Goal: Transaction & Acquisition: Purchase product/service

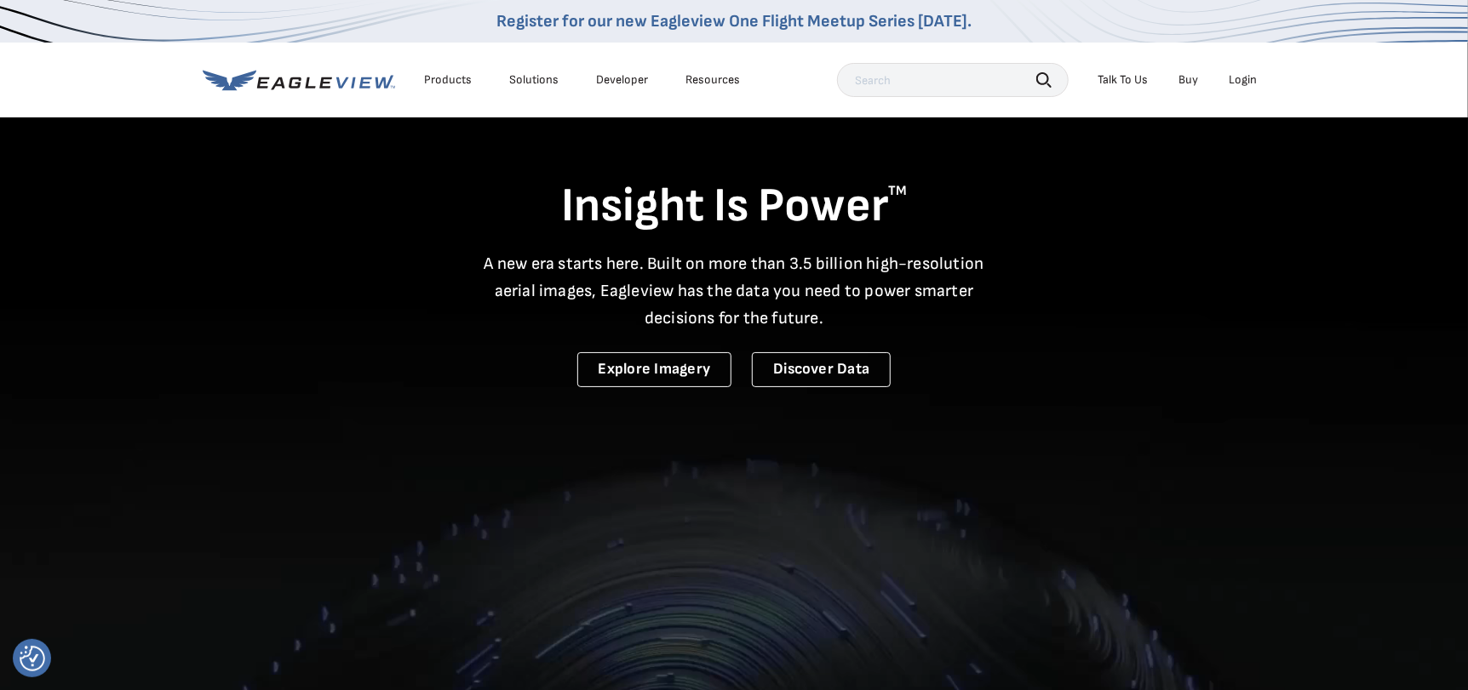
click at [1241, 82] on div "Login" at bounding box center [1243, 79] width 28 height 15
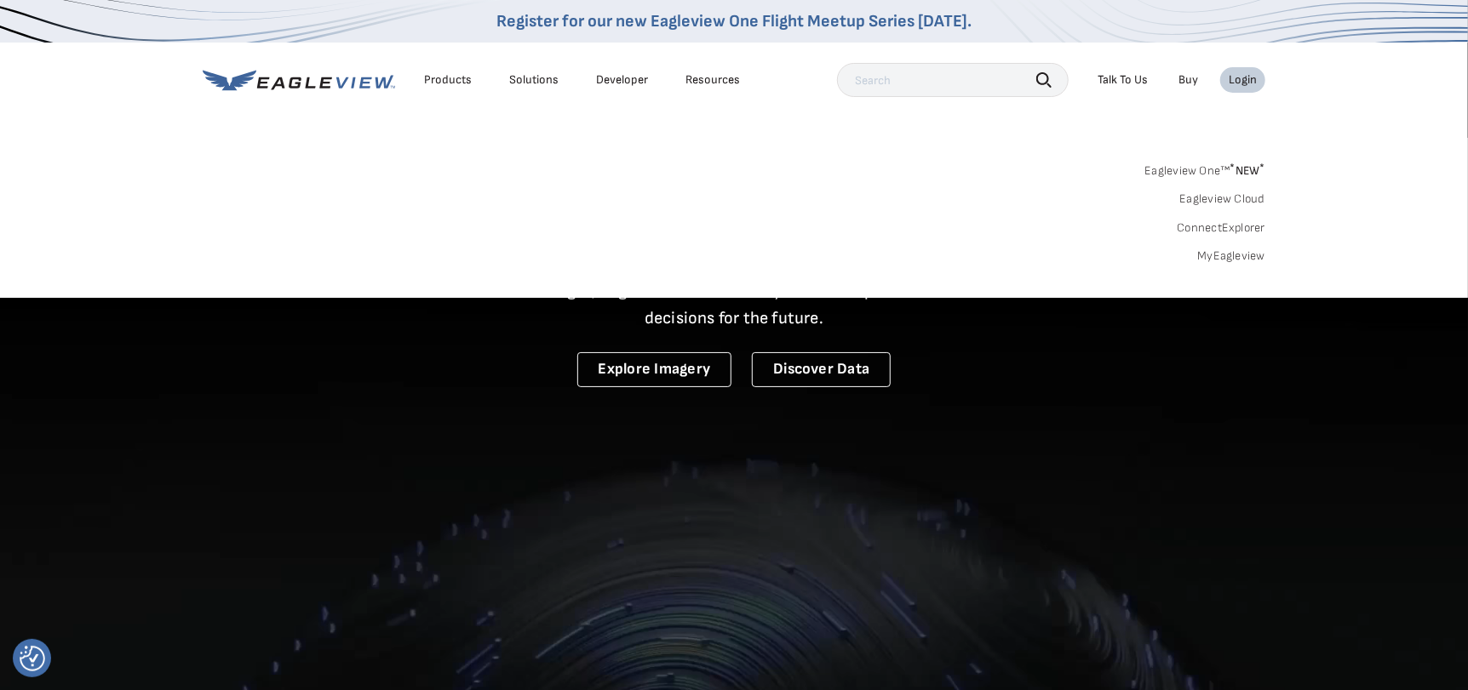
click at [1240, 79] on div "Login" at bounding box center [1243, 79] width 28 height 15
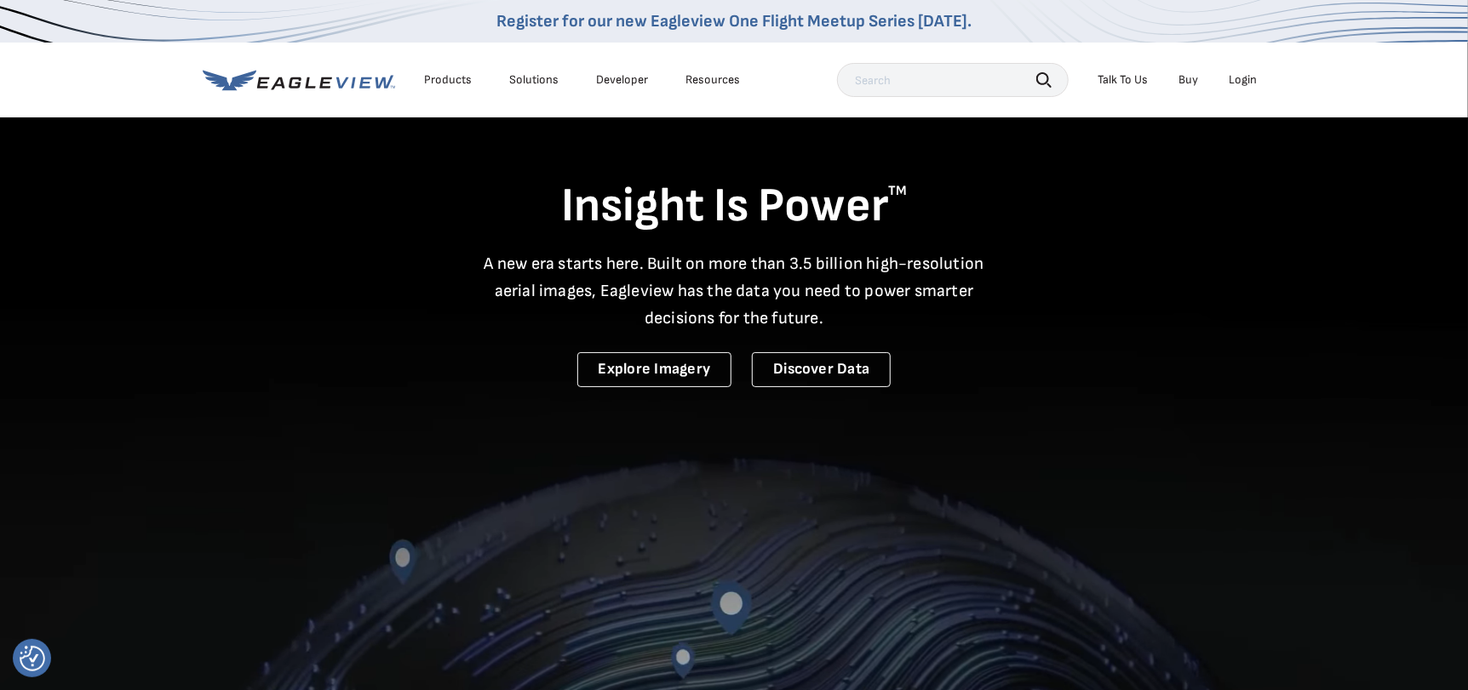
click at [1240, 79] on div "Login" at bounding box center [1243, 79] width 28 height 15
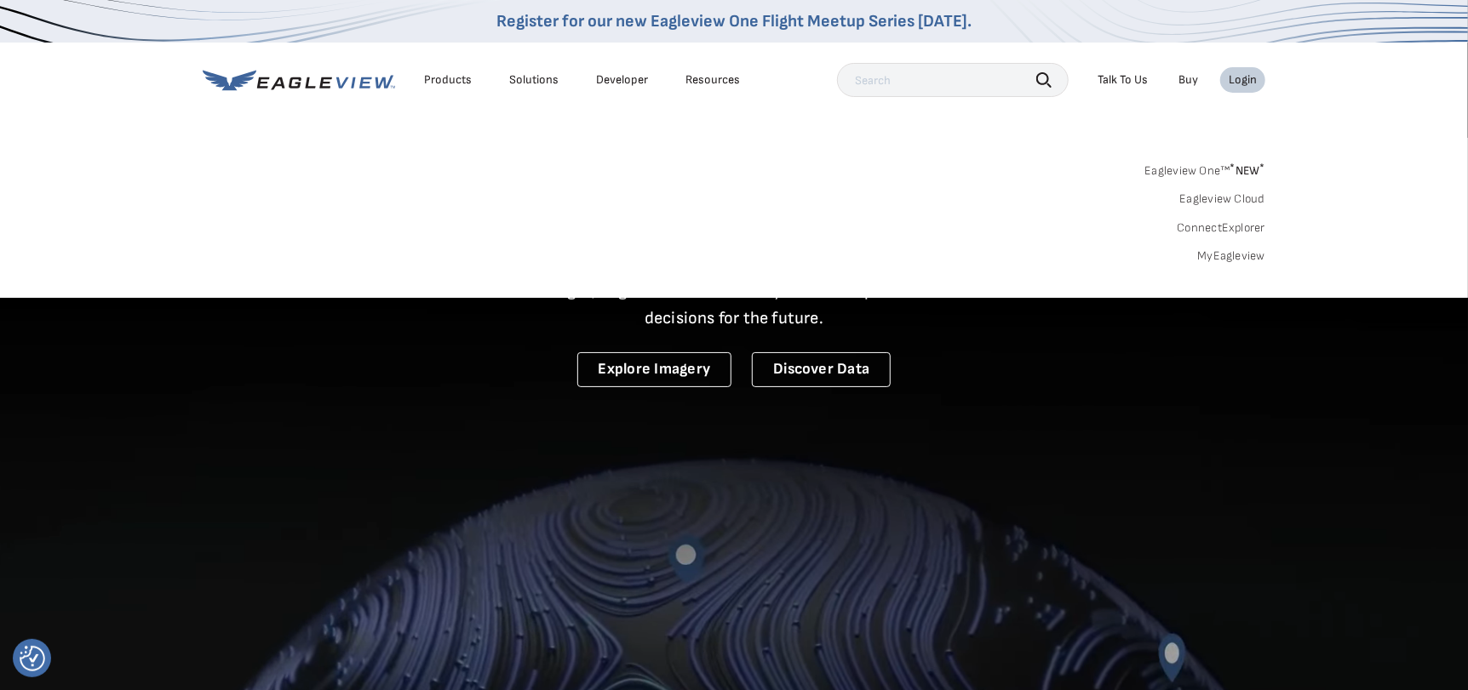
click at [1229, 251] on link "MyEagleview" at bounding box center [1231, 256] width 68 height 15
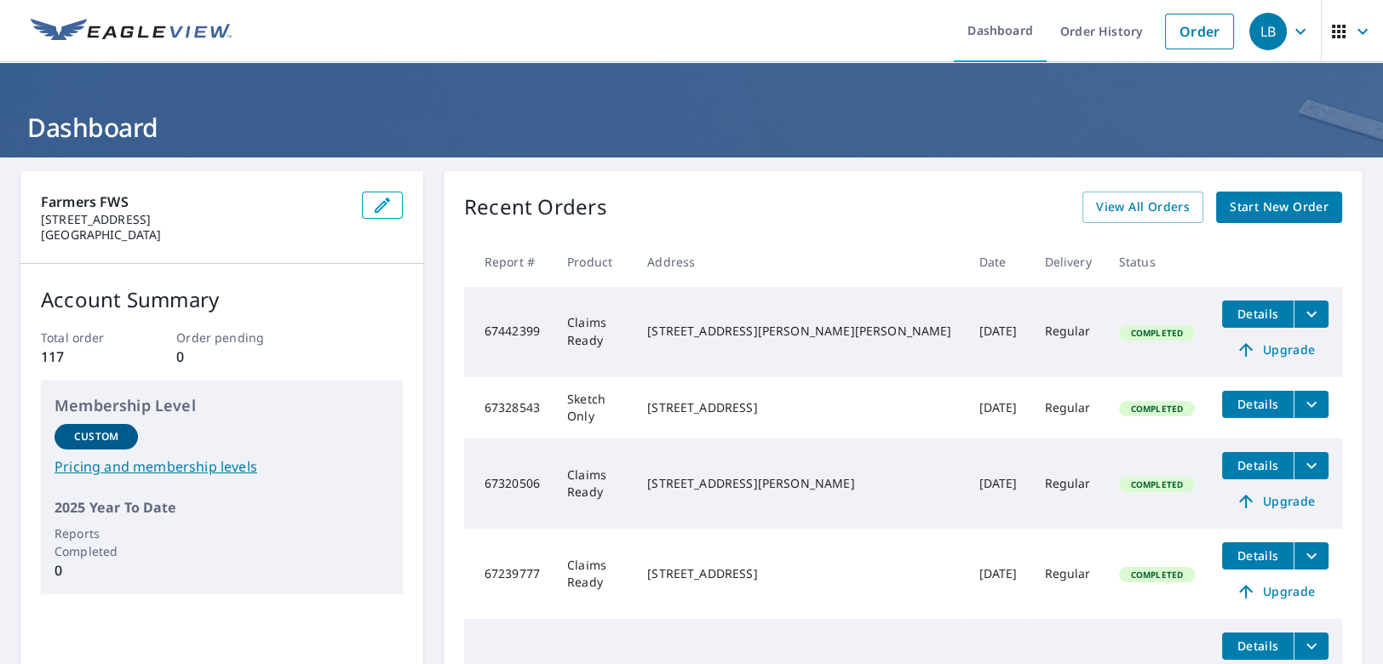
click at [1246, 197] on span "Start New Order" at bounding box center [1278, 207] width 99 height 21
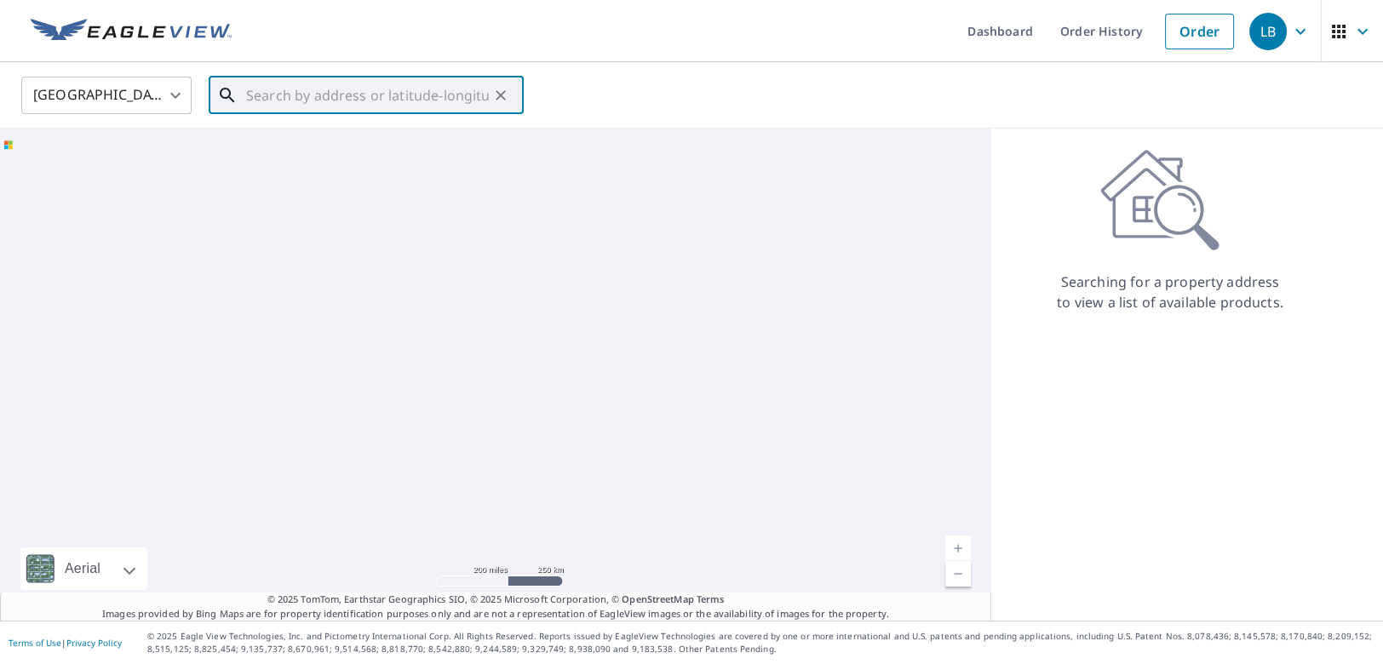
click at [369, 102] on input "text" at bounding box center [367, 96] width 243 height 48
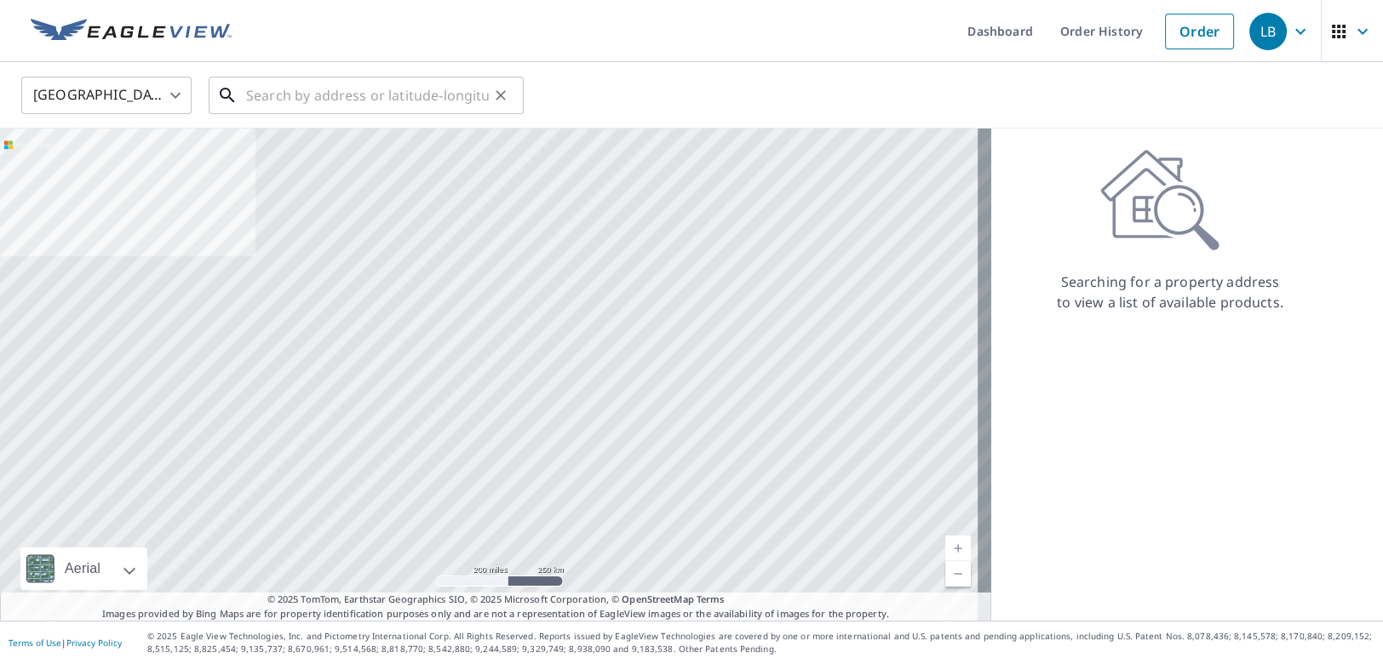
click at [350, 97] on input "text" at bounding box center [367, 96] width 243 height 48
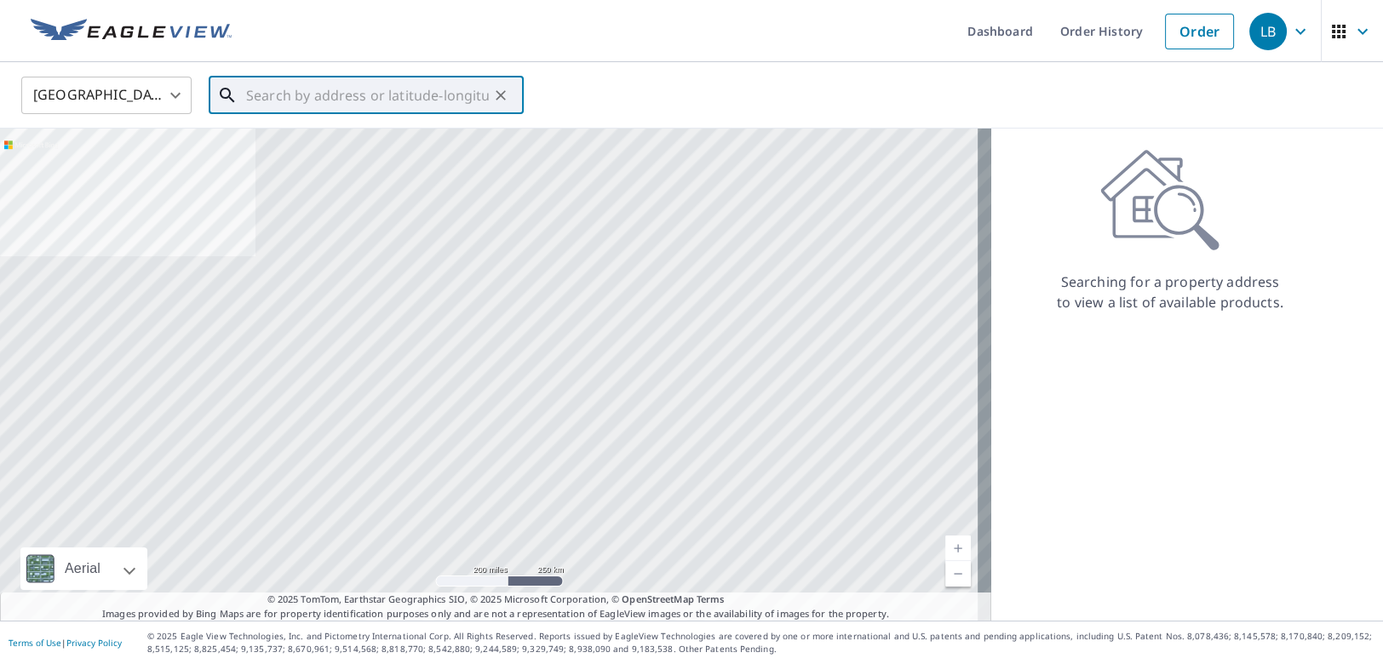
paste input "1140 ARBOR RIDGE RD, FREDERICKSBURG, TX 78624-6994"
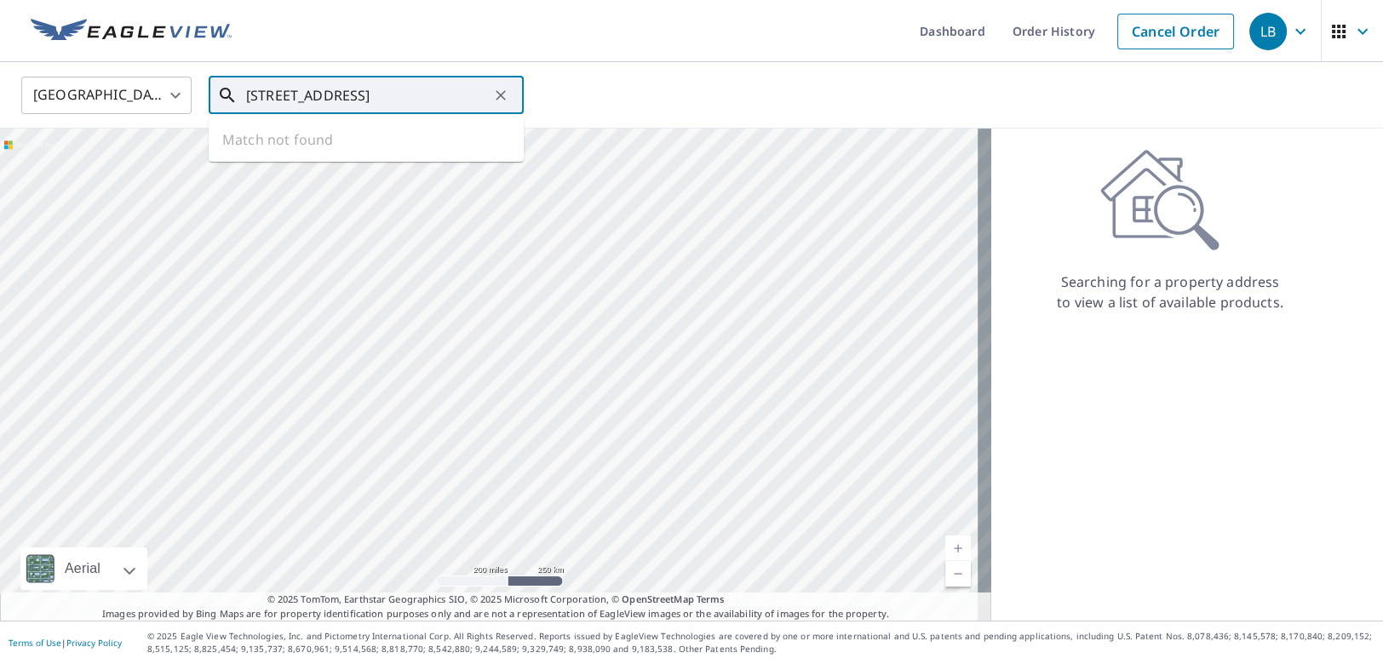
scroll to position [0, 131]
type input "1140 Arbor Ridge Rd Fredericksburg, TX 78624"
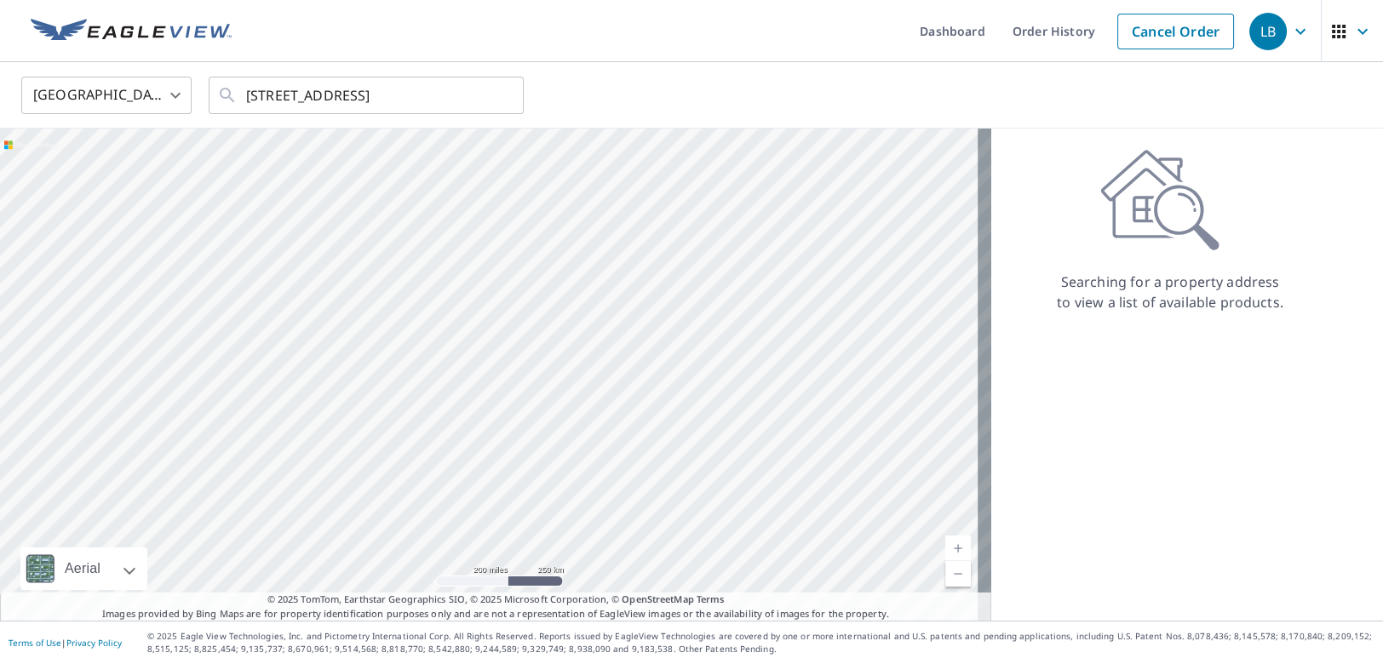
scroll to position [0, 0]
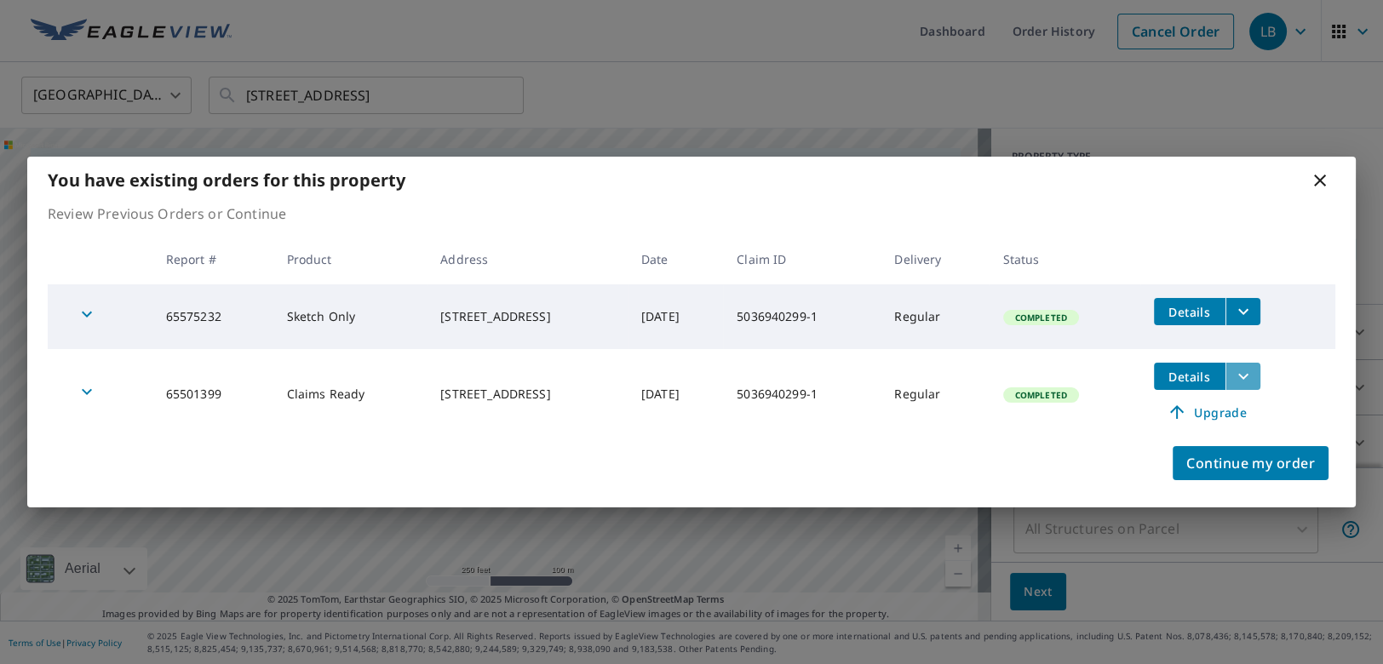
click at [1253, 372] on icon "filesDropdownBtn-65501399" at bounding box center [1243, 376] width 20 height 20
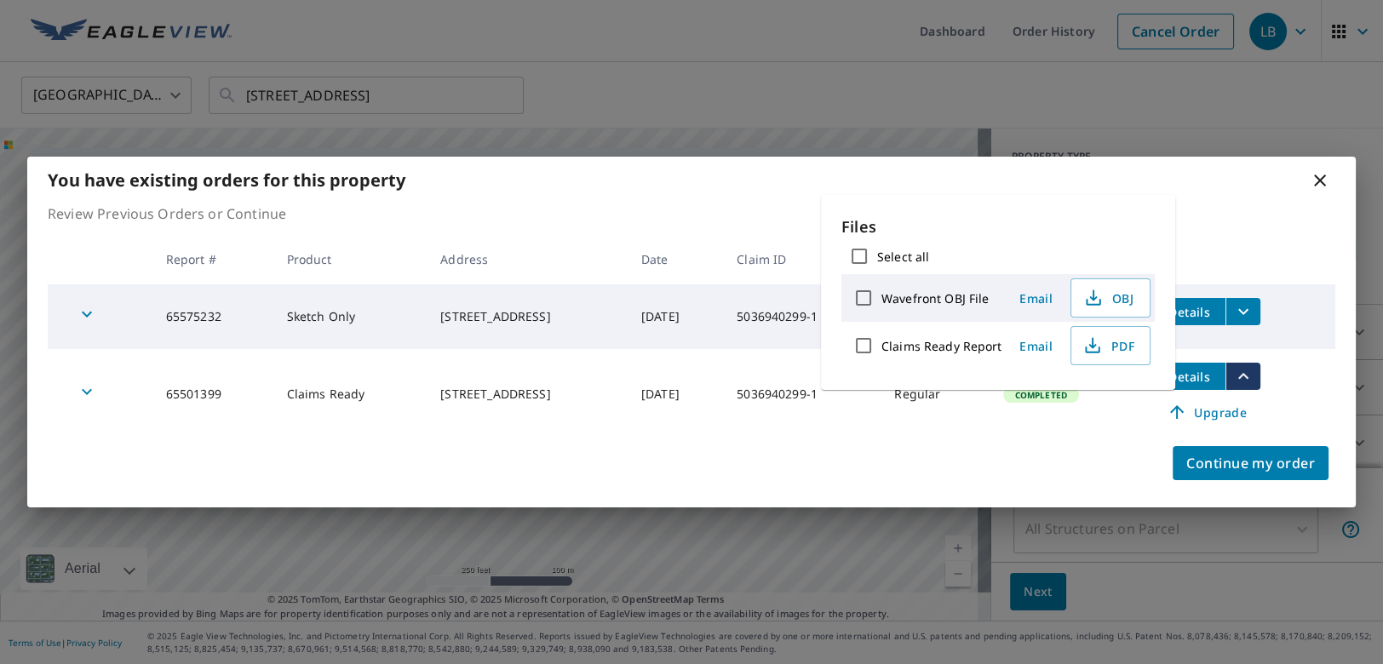
click at [1101, 427] on td "Completed" at bounding box center [1064, 394] width 151 height 90
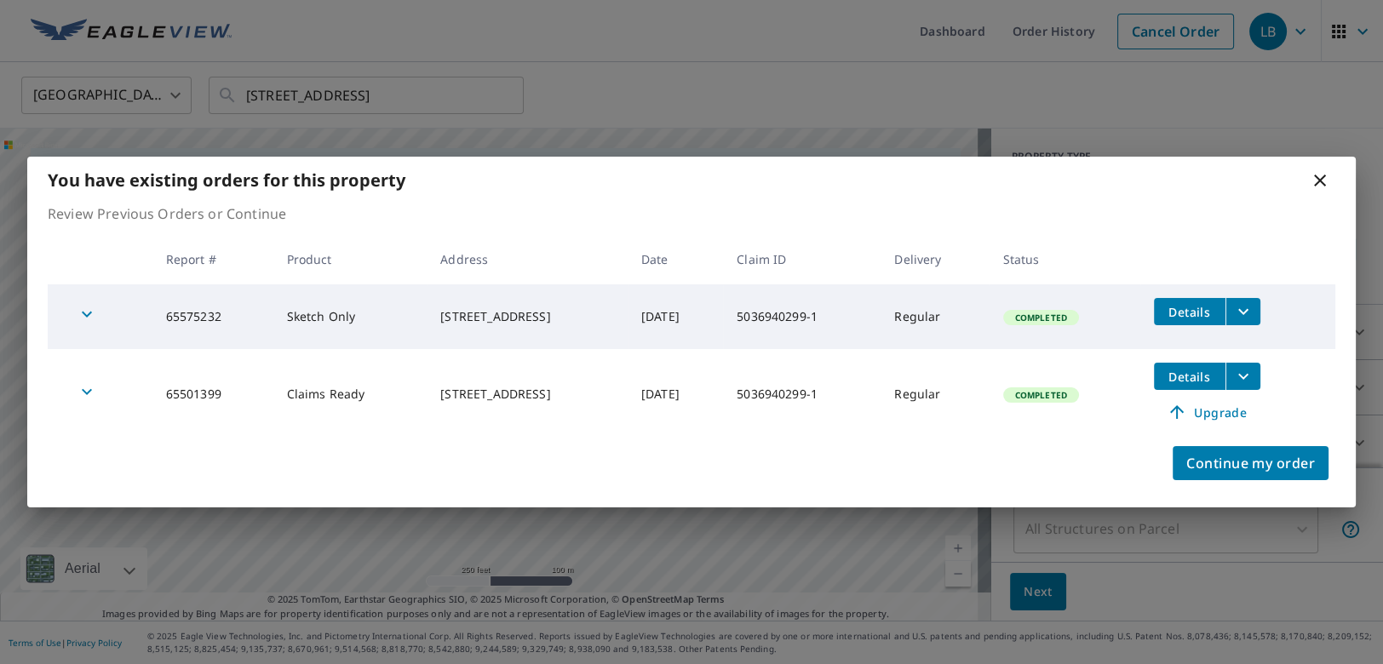
click at [1315, 178] on icon at bounding box center [1319, 180] width 20 height 20
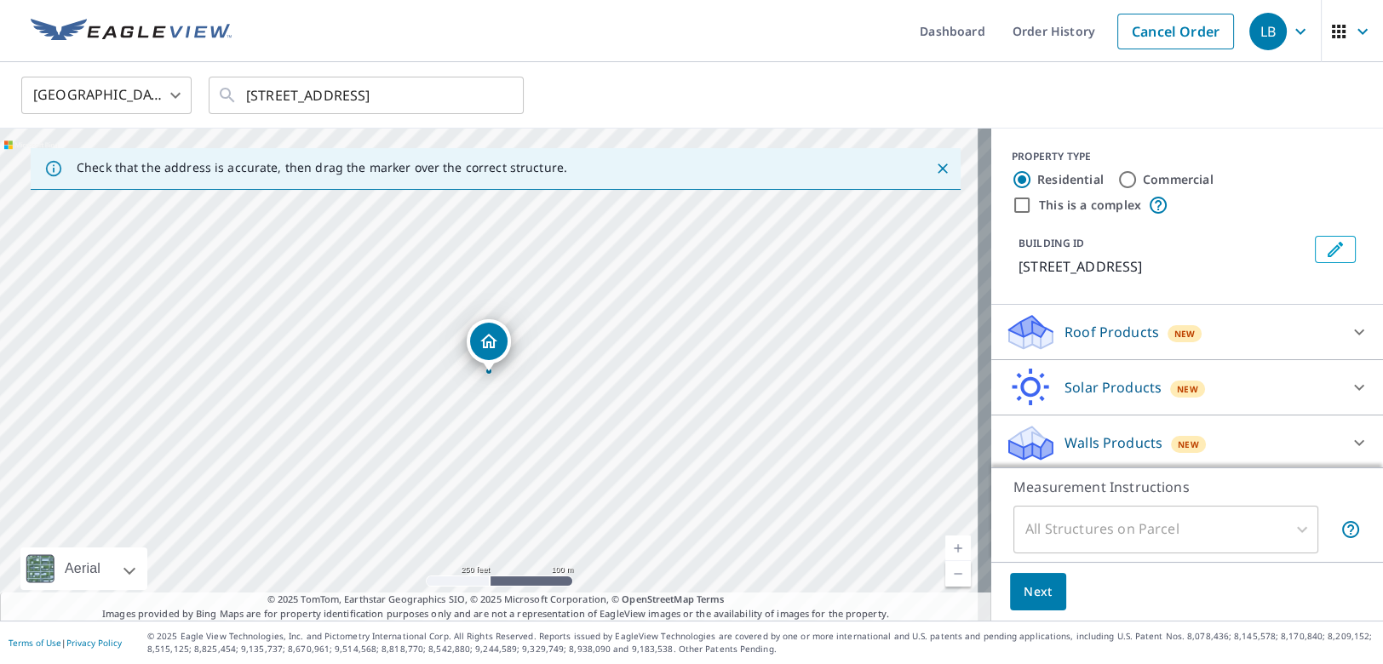
scroll to position [24, 0]
click at [1120, 436] on p "Walls Products" at bounding box center [1113, 439] width 98 height 20
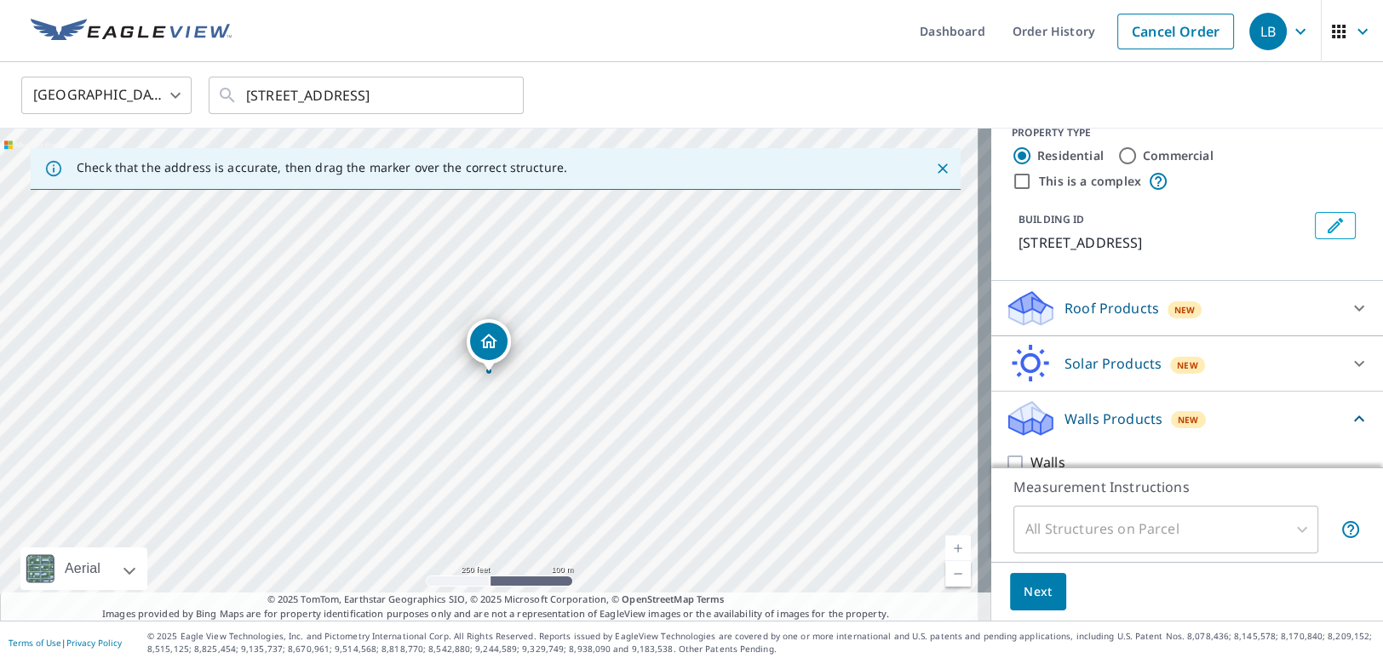
click at [1120, 429] on p "Walls Products" at bounding box center [1113, 419] width 98 height 20
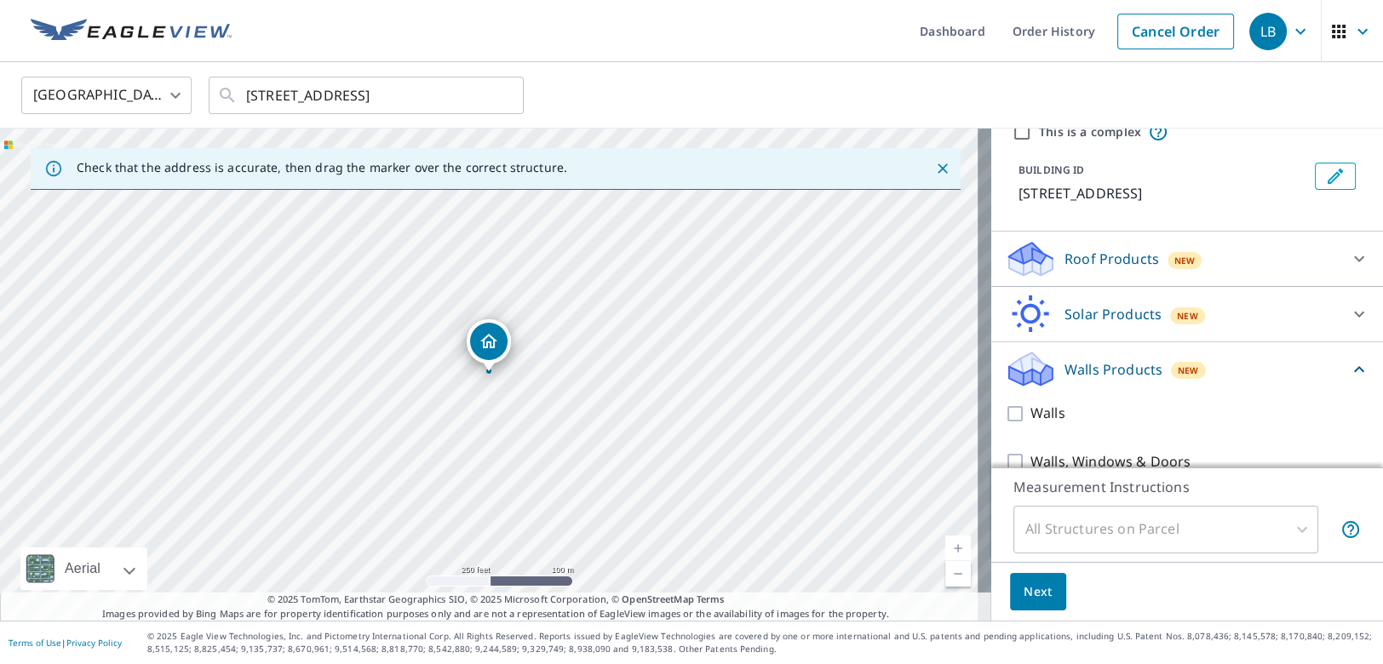
scroll to position [119, 0]
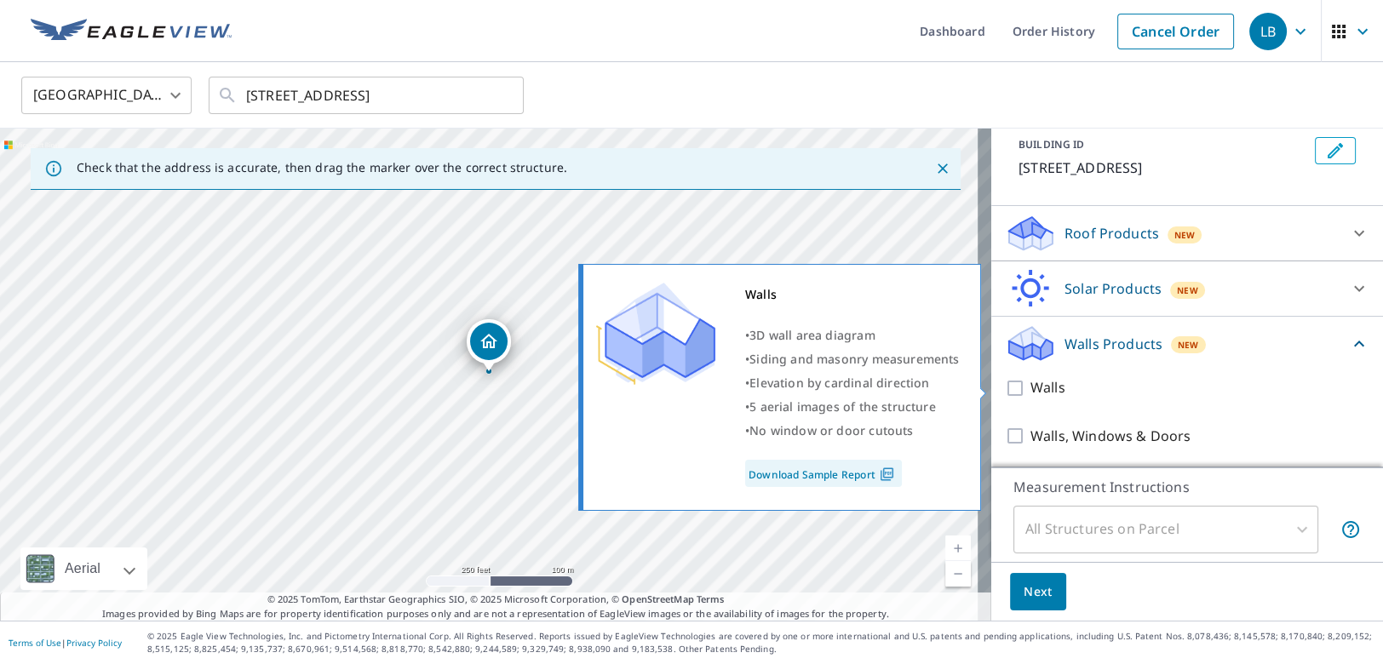
click at [1005, 387] on input "Walls" at bounding box center [1018, 388] width 26 height 20
checkbox input "true"
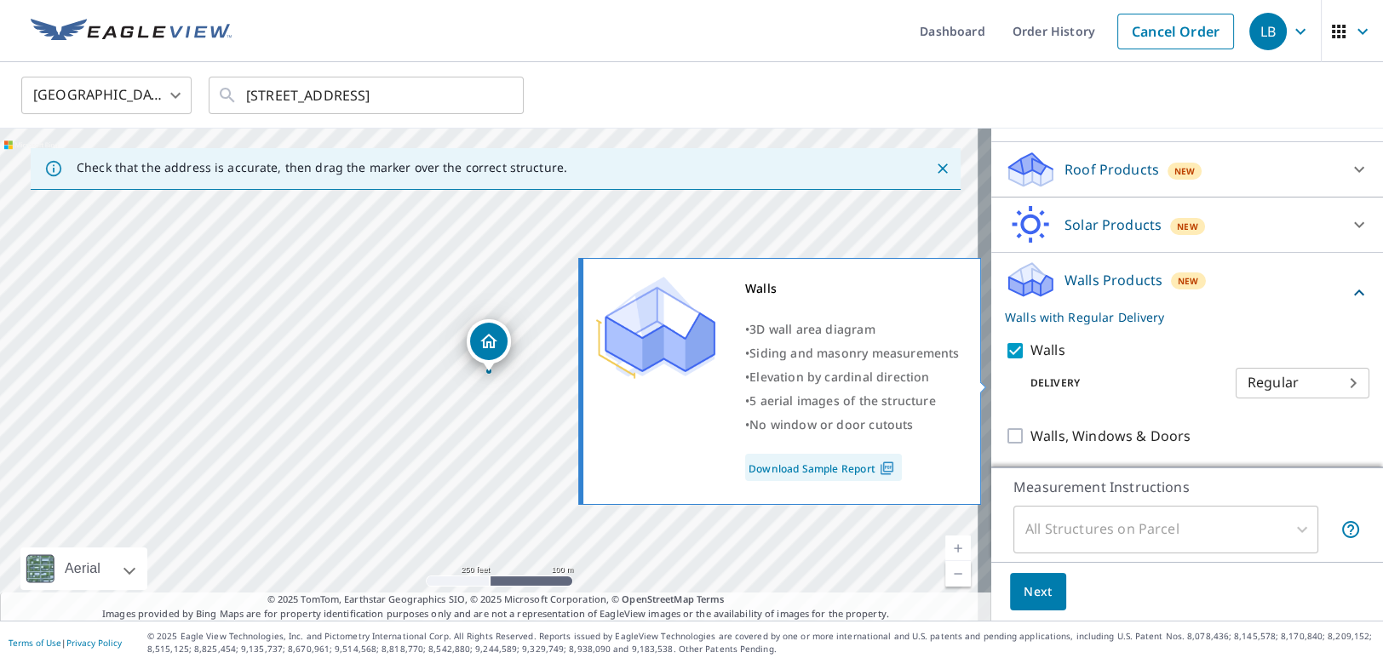
scroll to position [183, 0]
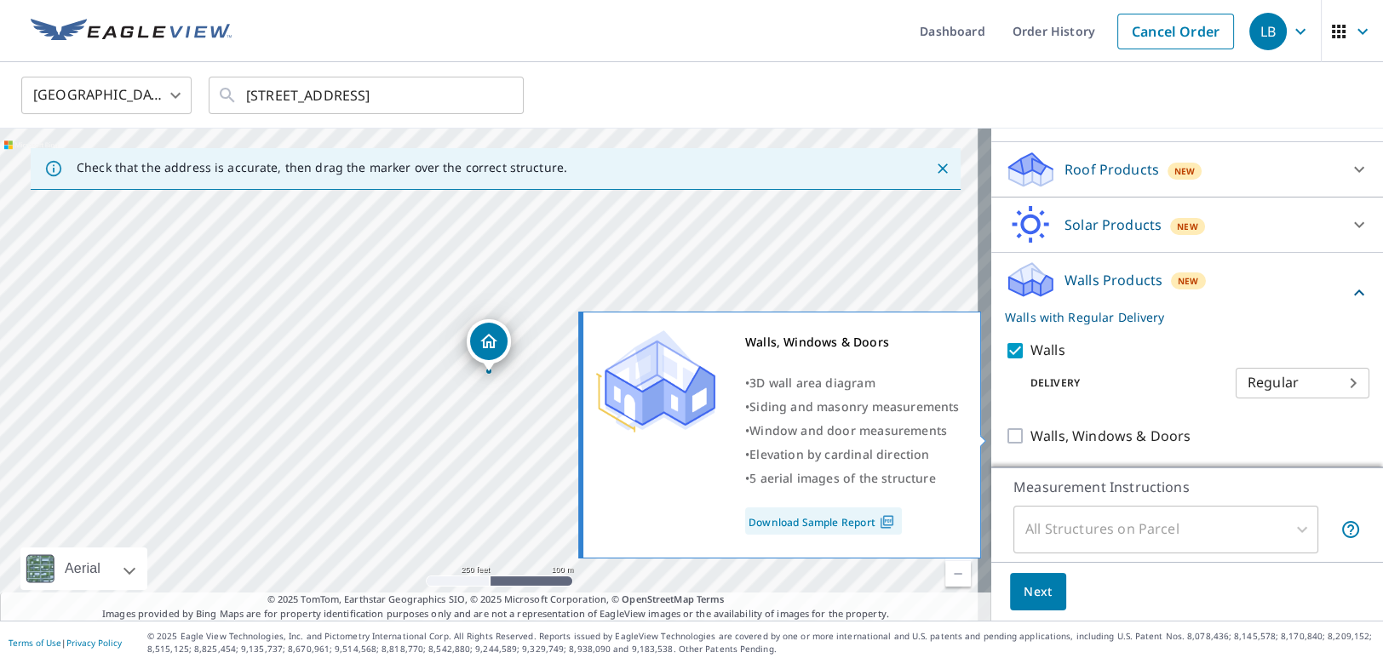
click at [1005, 434] on input "Walls, Windows & Doors" at bounding box center [1018, 436] width 26 height 20
checkbox input "true"
checkbox input "false"
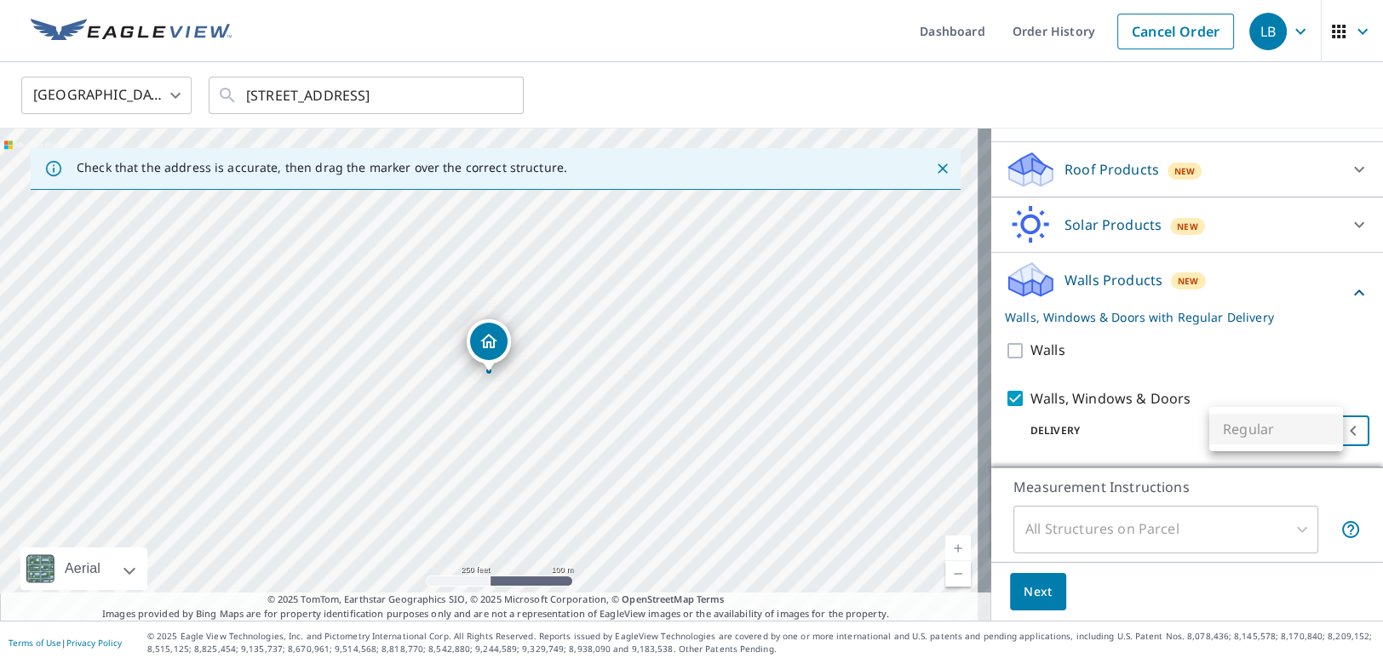
click at [1311, 427] on body "LB LB Dashboard Order History Cancel Order LB United States US ​ 1140 Arbor Rid…" at bounding box center [691, 332] width 1383 height 664
click at [1323, 437] on ul "Regular" at bounding box center [1276, 429] width 134 height 44
click at [1258, 438] on ul "Regular" at bounding box center [1276, 429] width 134 height 44
click at [1257, 430] on ul "Regular" at bounding box center [1276, 429] width 134 height 44
click at [1173, 436] on div at bounding box center [691, 332] width 1383 height 664
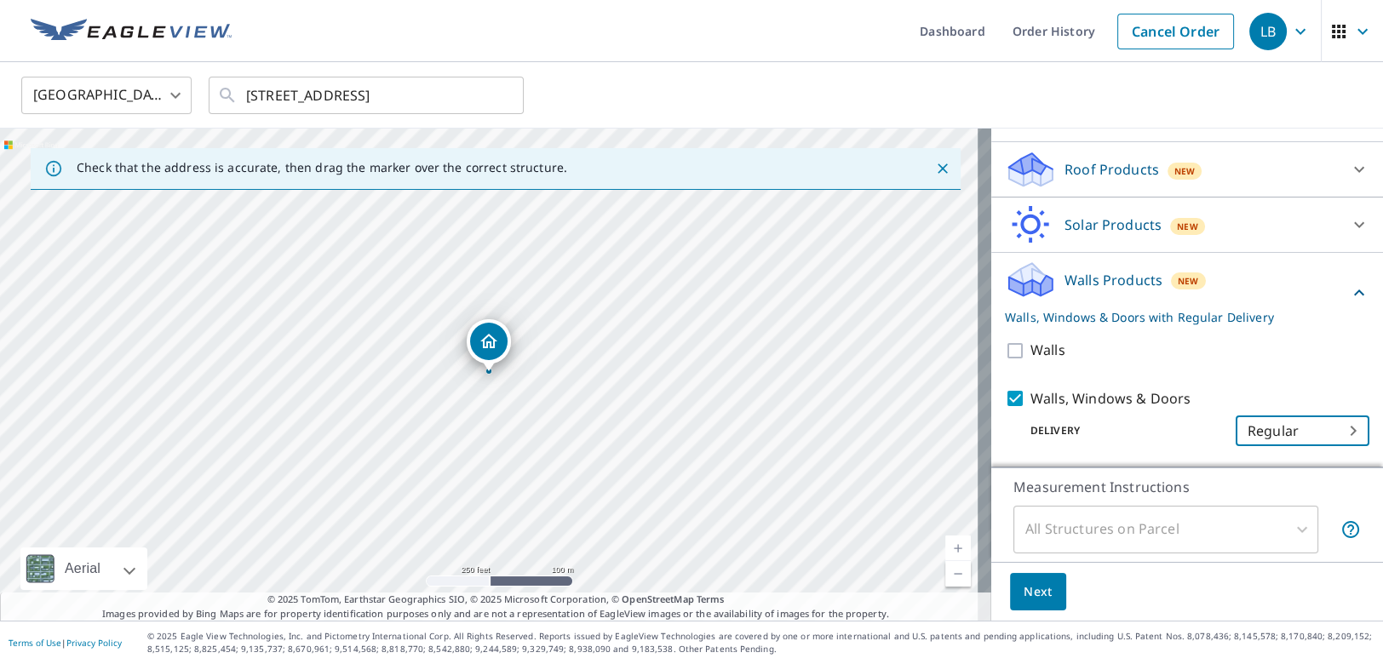
click at [1028, 593] on span "Next" at bounding box center [1037, 591] width 29 height 21
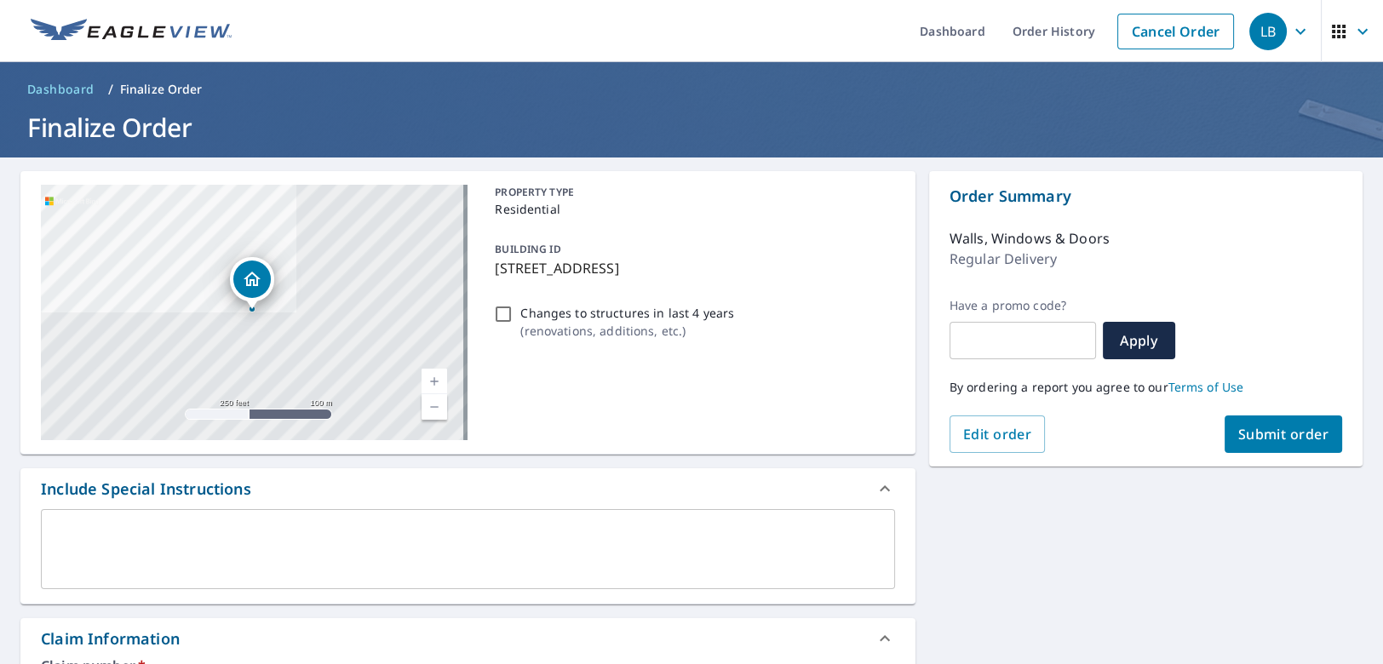
scroll to position [255, 0]
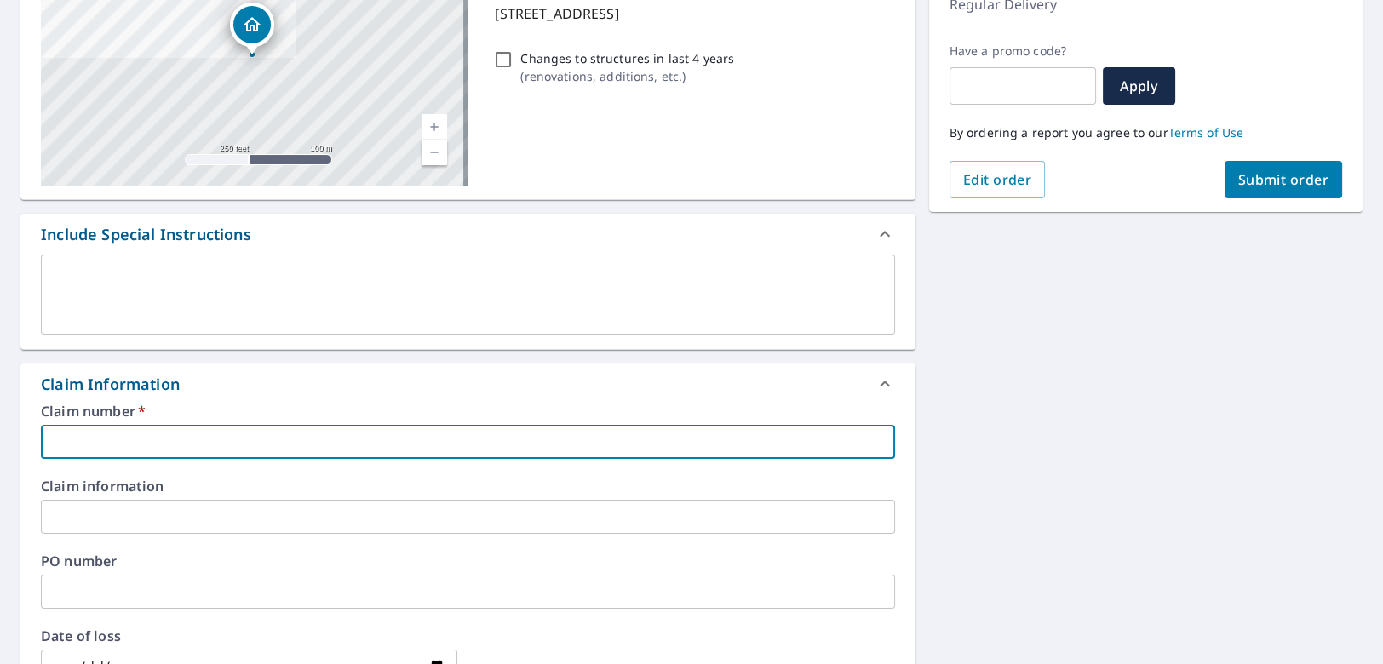
click at [478, 446] on input "text" at bounding box center [468, 442] width 854 height 34
type input "5036940299-1"
click at [296, 511] on input "text" at bounding box center [468, 517] width 854 height 34
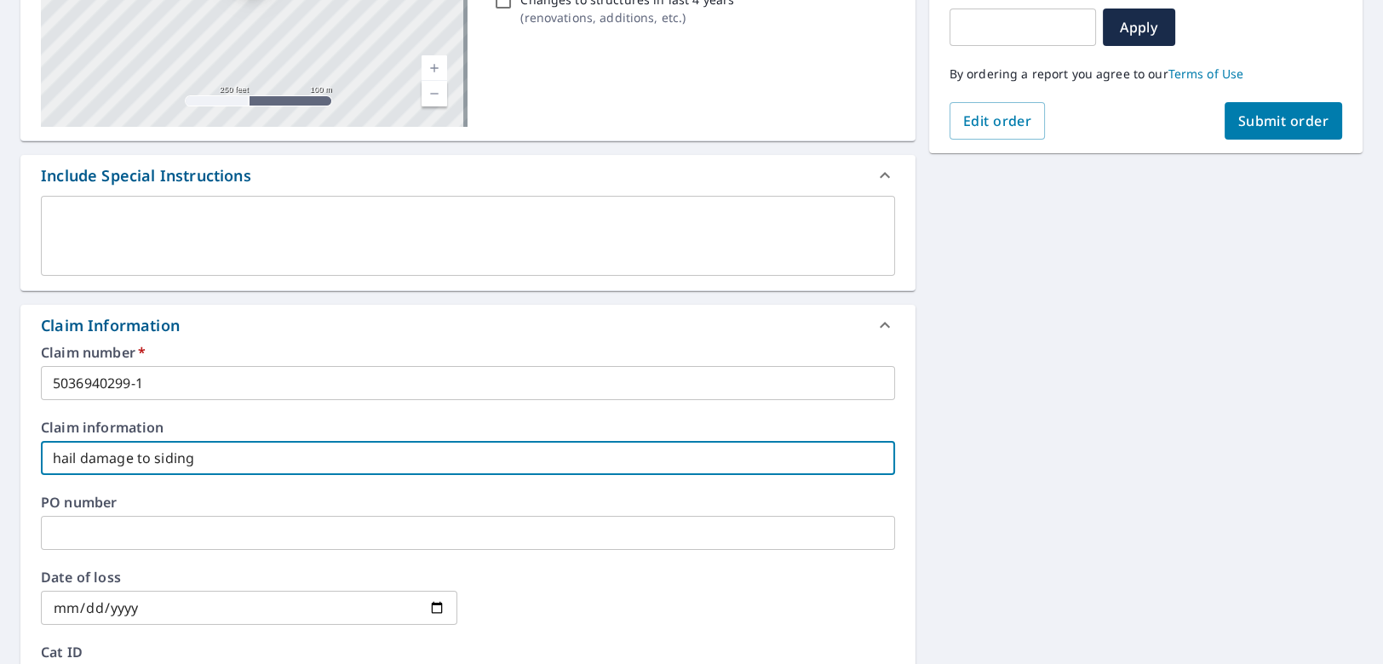
scroll to position [341, 0]
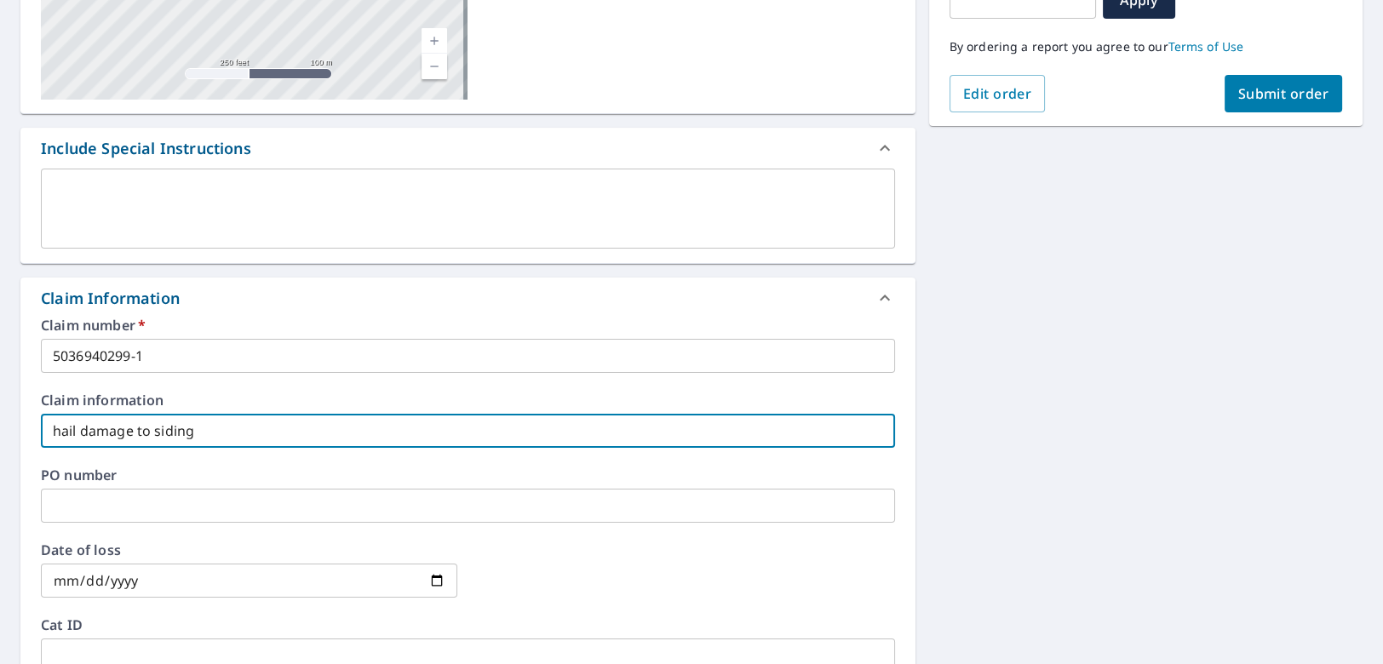
type input "hail damage to siding"
click at [431, 583] on input "date" at bounding box center [249, 581] width 416 height 34
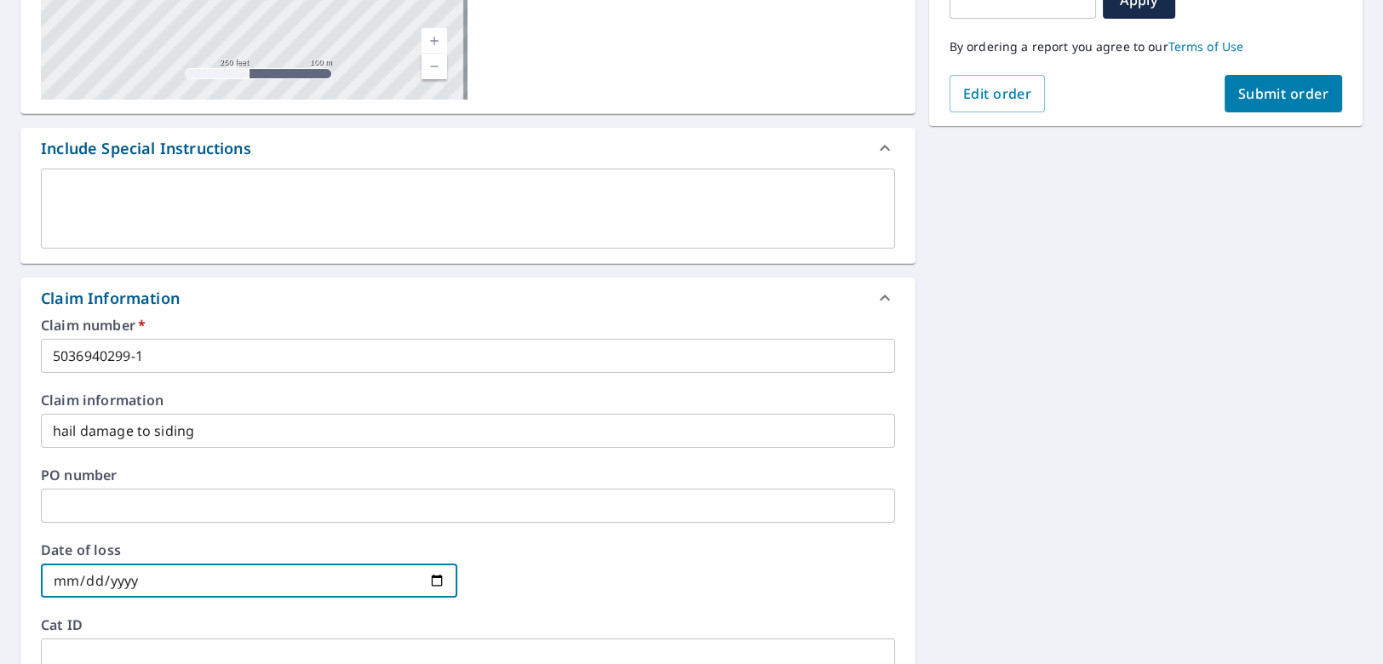
type input "2025-05-26"
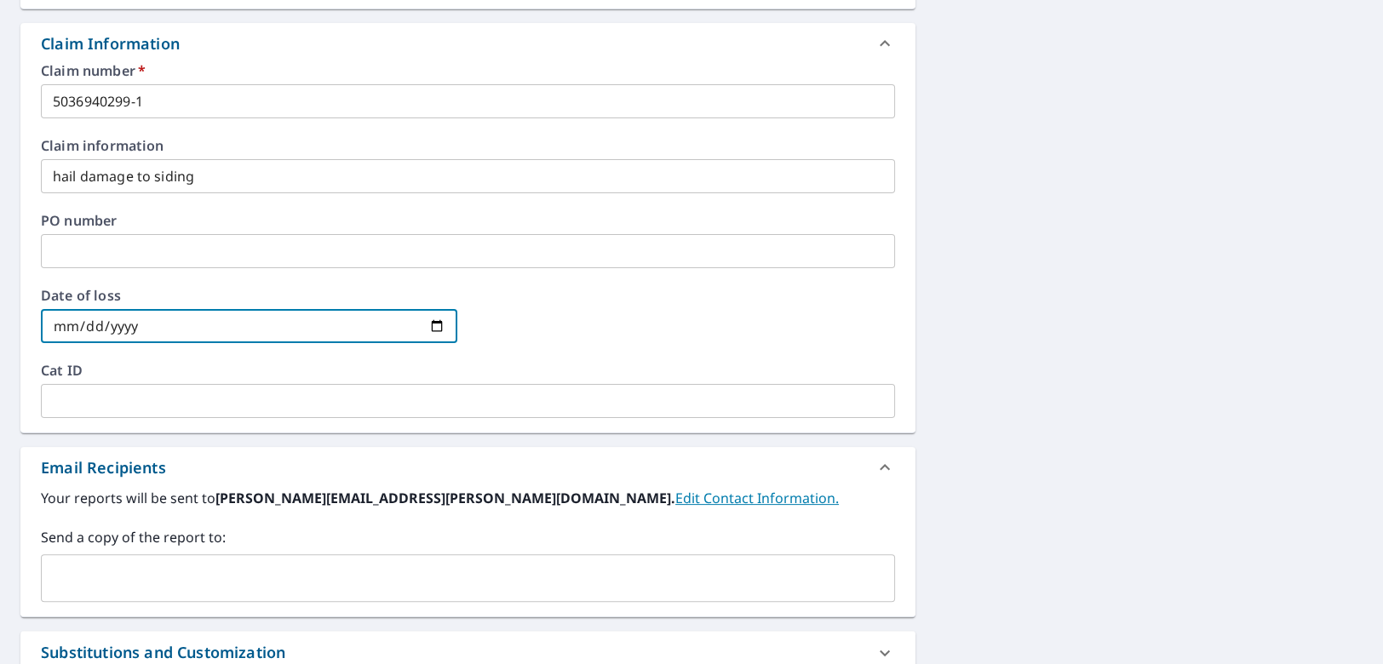
scroll to position [596, 0]
click at [162, 404] on input "text" at bounding box center [468, 400] width 854 height 34
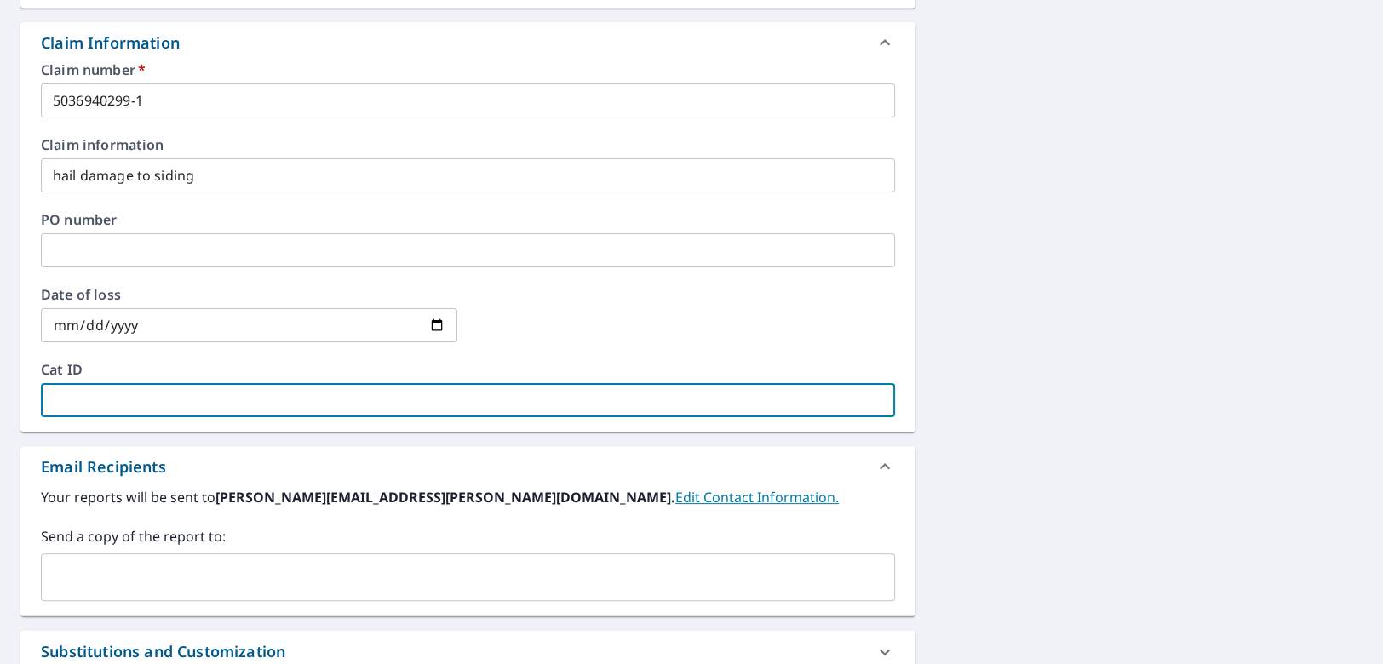
click at [140, 398] on input "text" at bounding box center [468, 400] width 854 height 34
paste input "2540 - 2540 - 05/22/2025 - 05/27/2025"
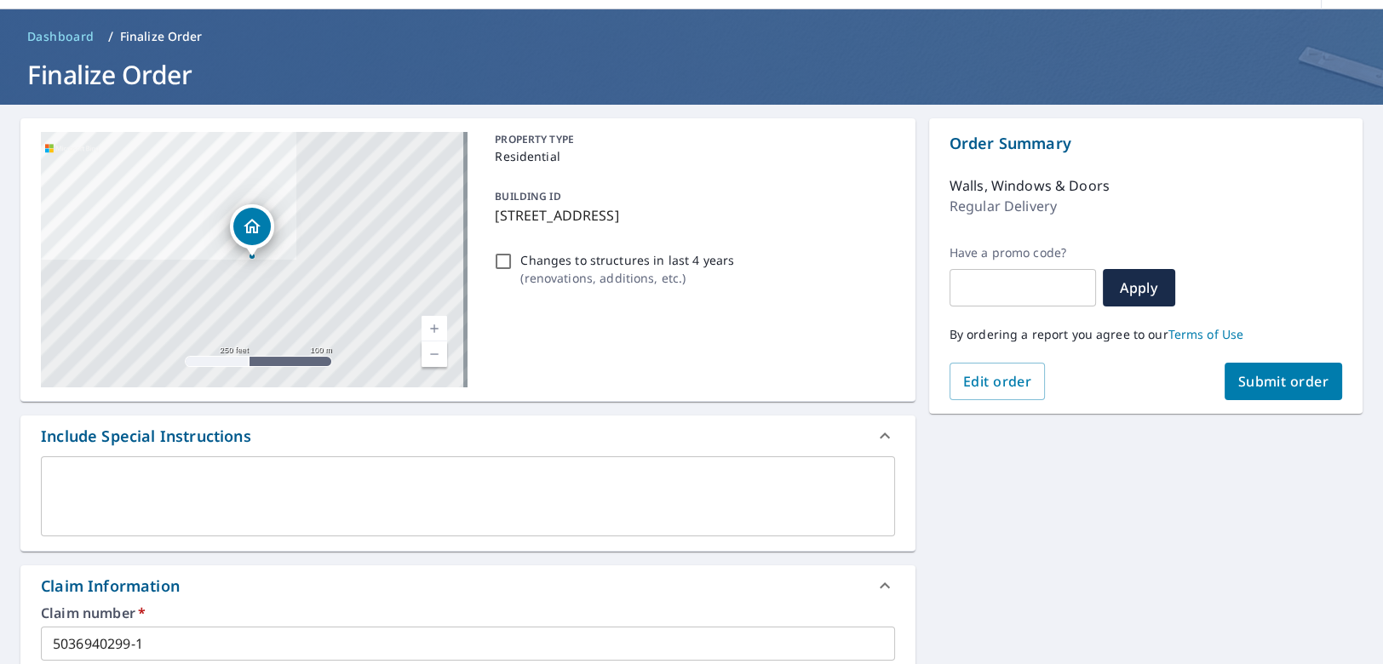
scroll to position [0, 0]
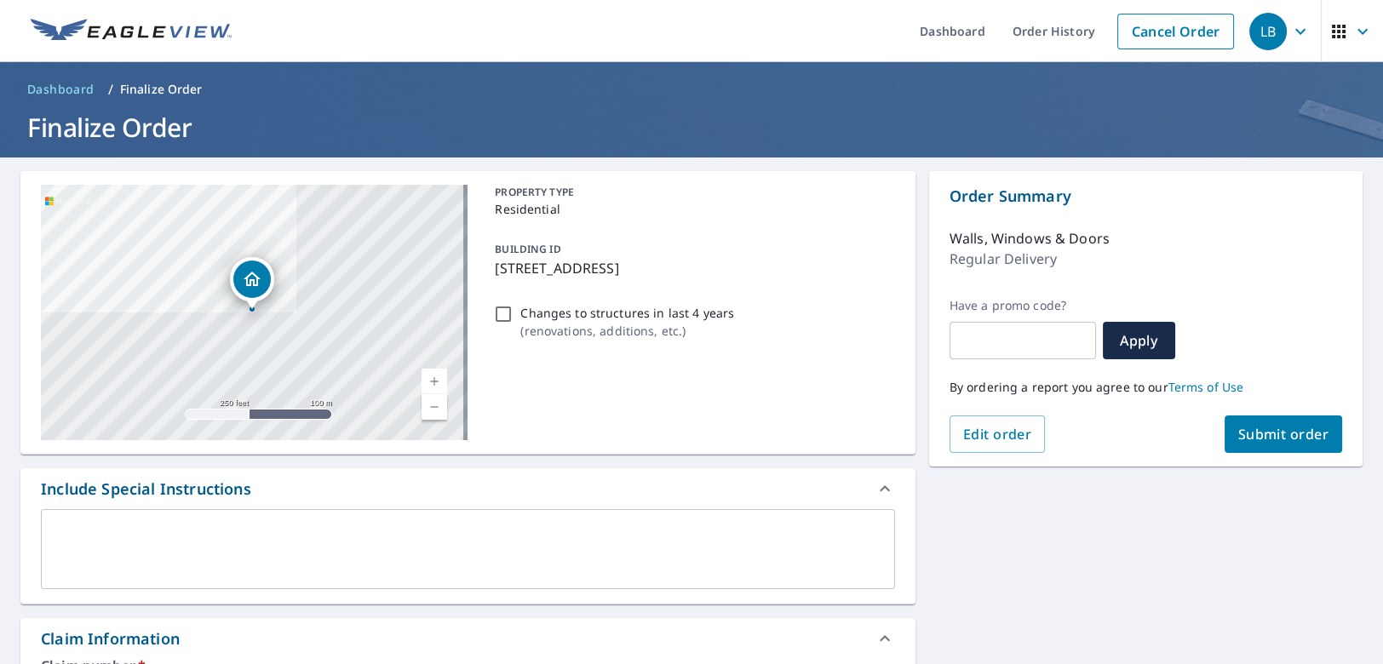
type input "2540 - 2540 - 05/22/2025 - 05/27/2025"
click at [1286, 436] on span "Submit order" at bounding box center [1283, 434] width 91 height 19
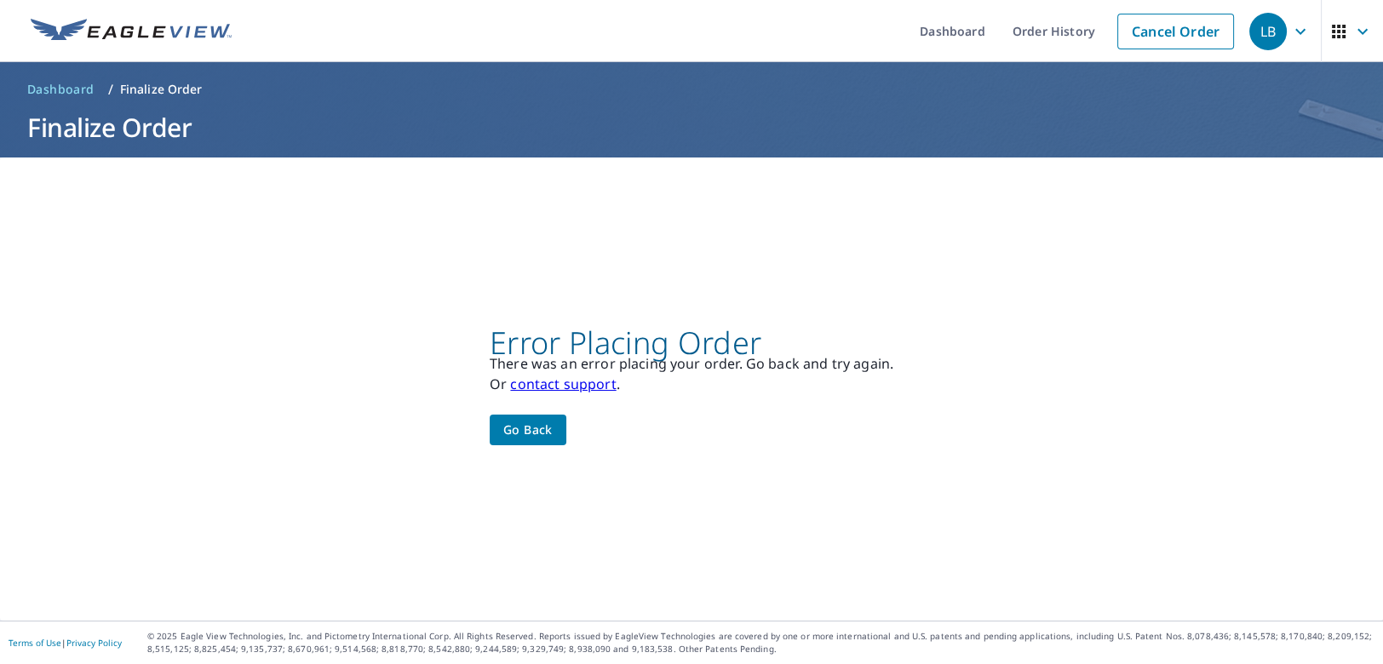
click at [547, 432] on button "Go back" at bounding box center [528, 431] width 77 height 32
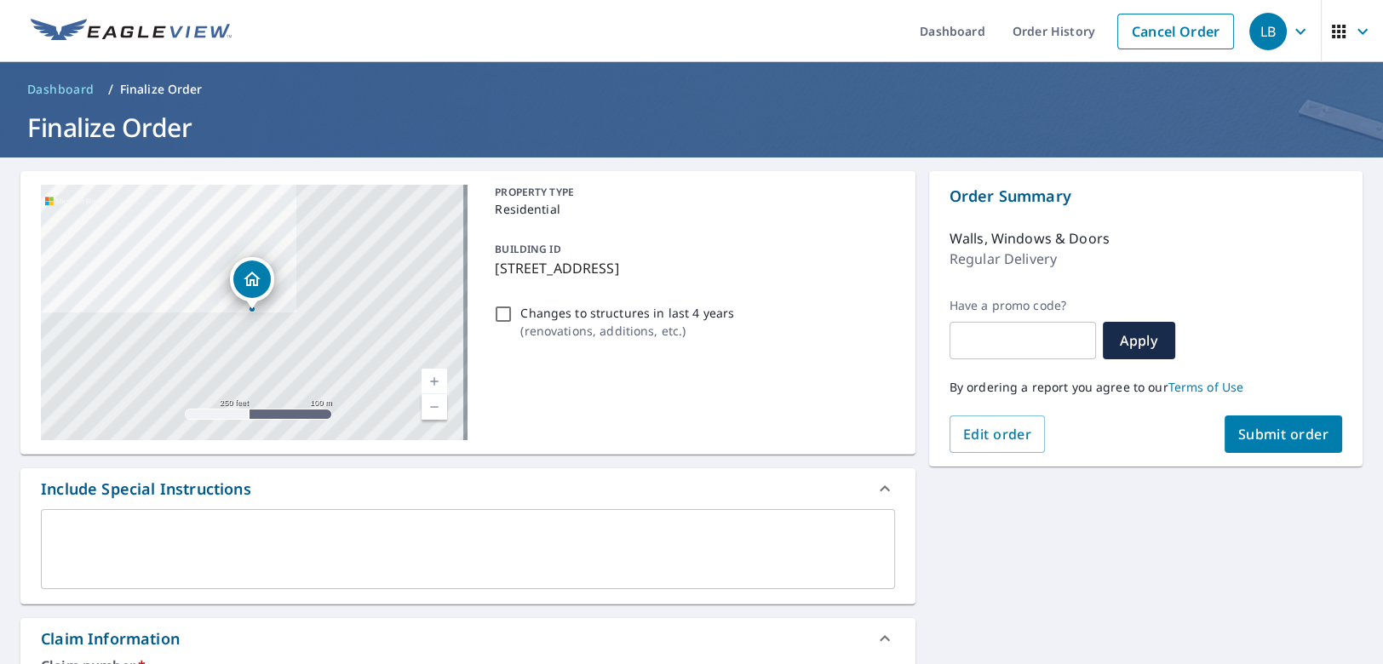
click at [495, 318] on input "Changes to structures in last 4 years ( renovations, additions, etc. )" at bounding box center [503, 314] width 20 height 20
checkbox input "true"
click at [1190, 384] on link "Terms of Use" at bounding box center [1206, 387] width 76 height 16
click at [1276, 433] on span "Submit order" at bounding box center [1283, 434] width 91 height 19
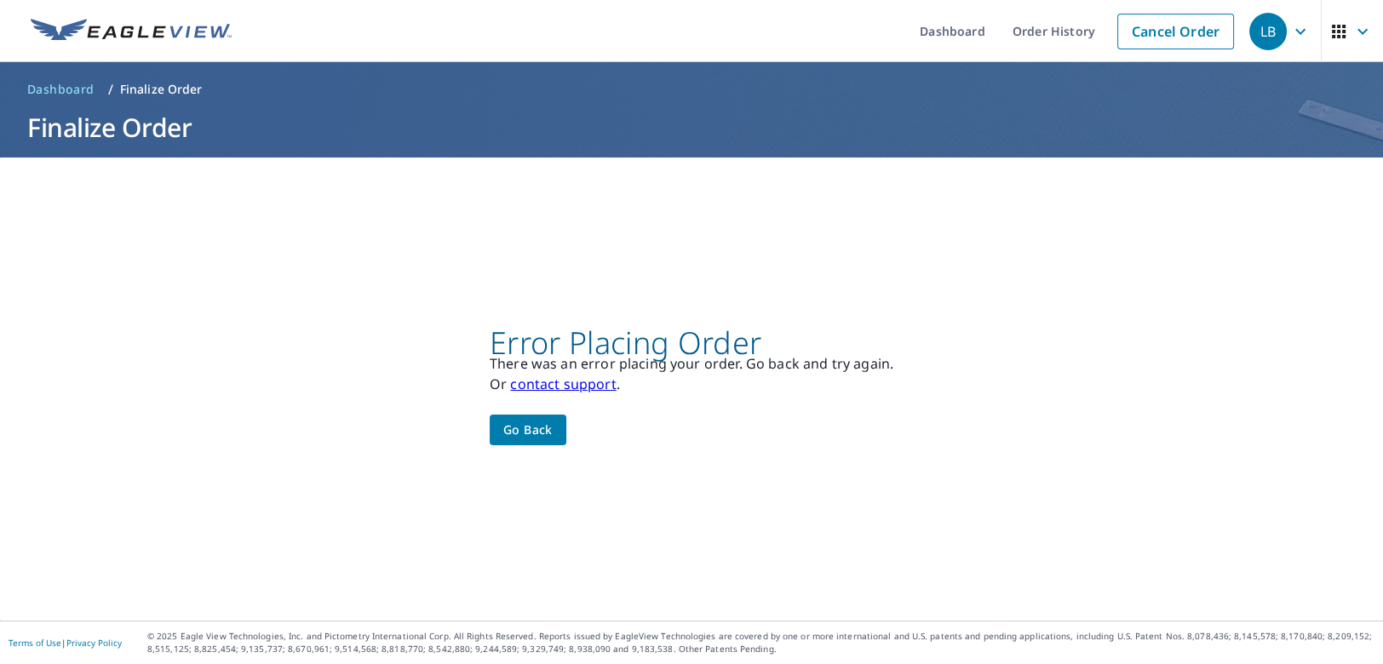
click at [539, 428] on span "Go back" at bounding box center [527, 430] width 49 height 21
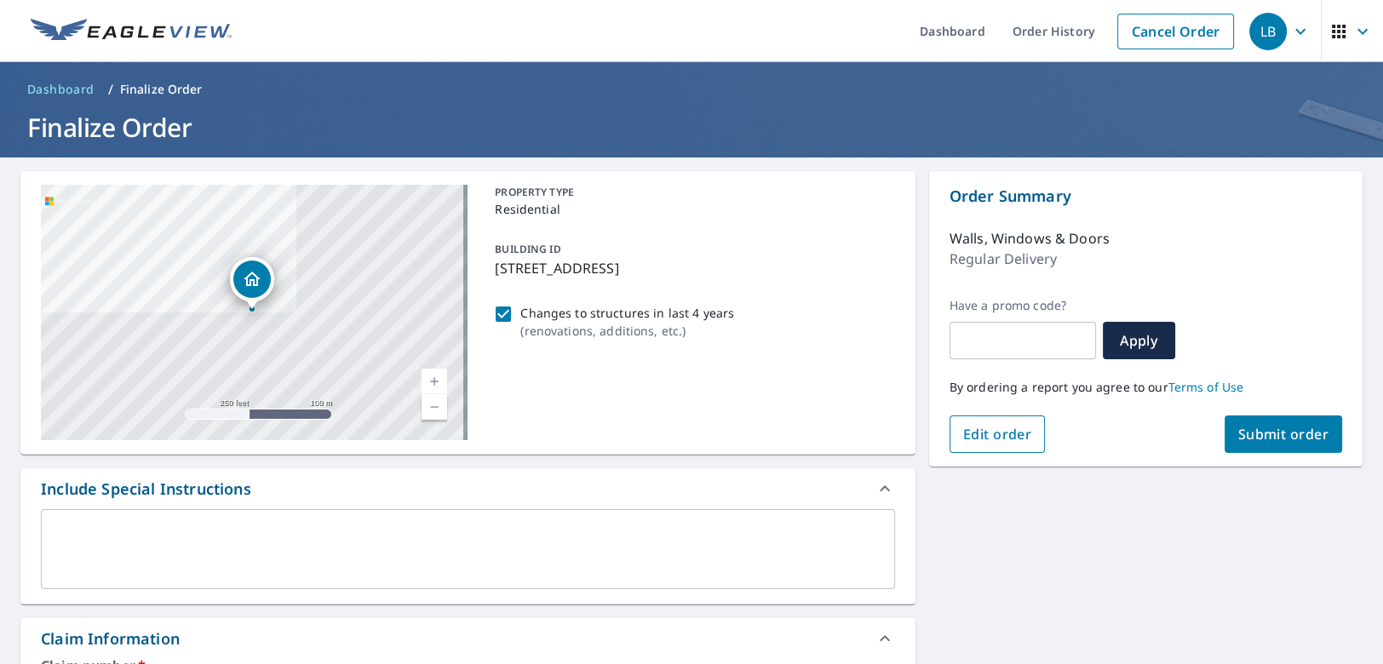
click at [994, 436] on span "Edit order" at bounding box center [997, 434] width 69 height 19
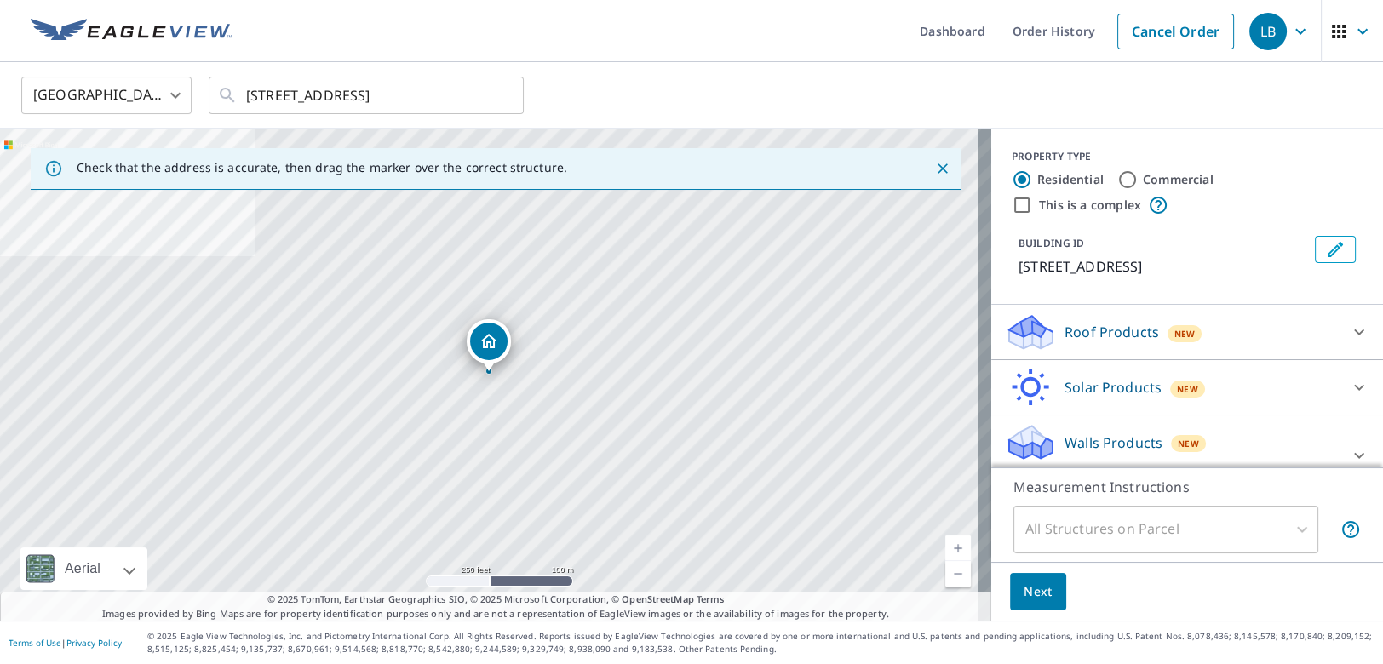
scroll to position [49, 0]
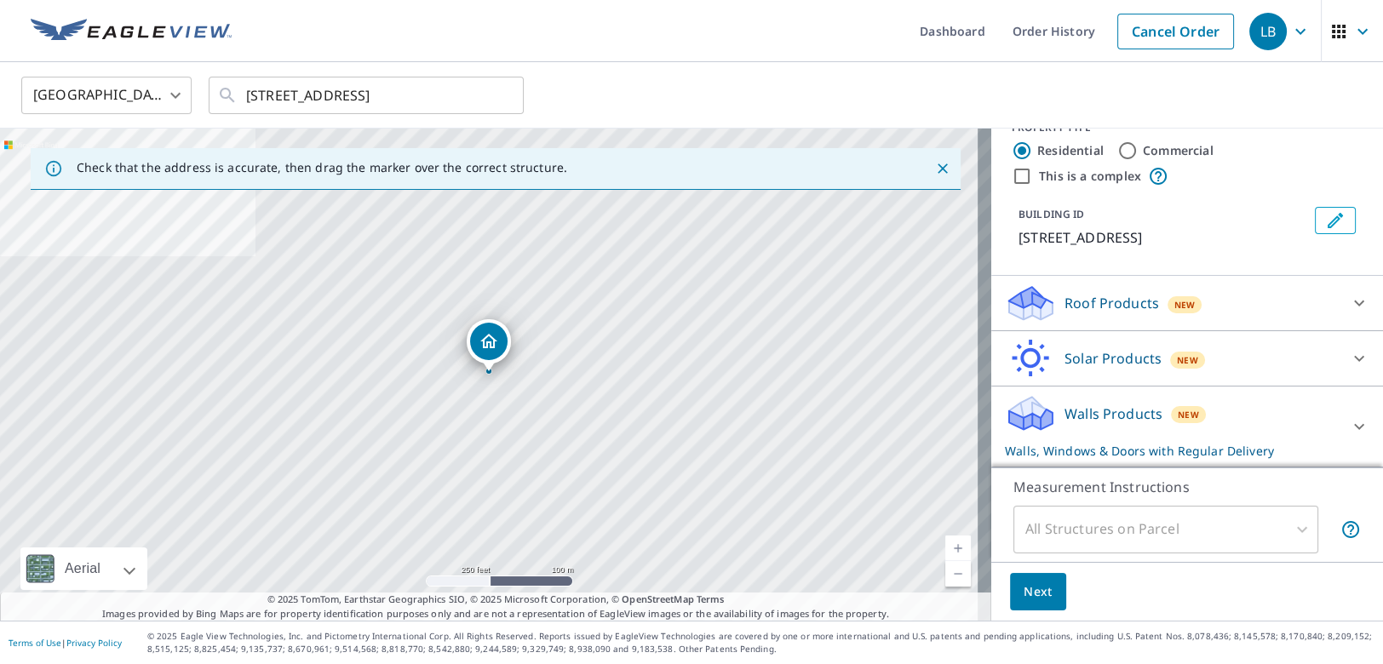
click at [1354, 427] on icon at bounding box center [1359, 427] width 10 height 6
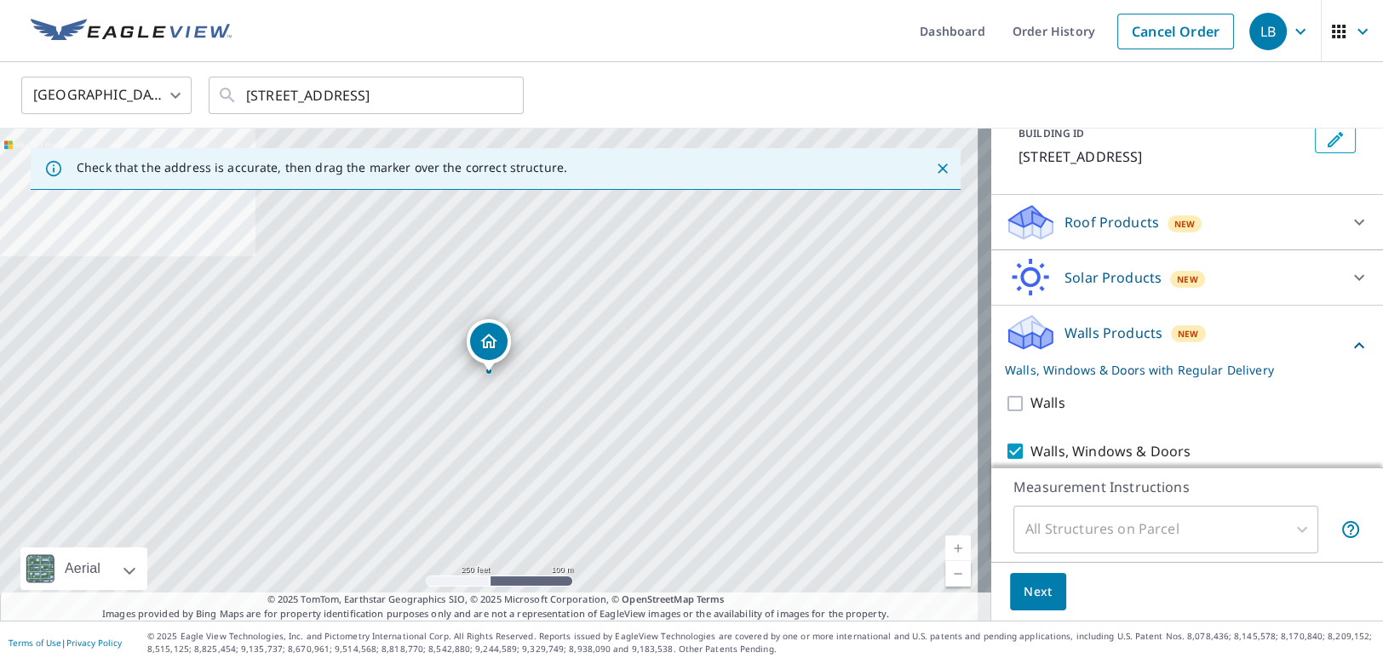
scroll to position [183, 0]
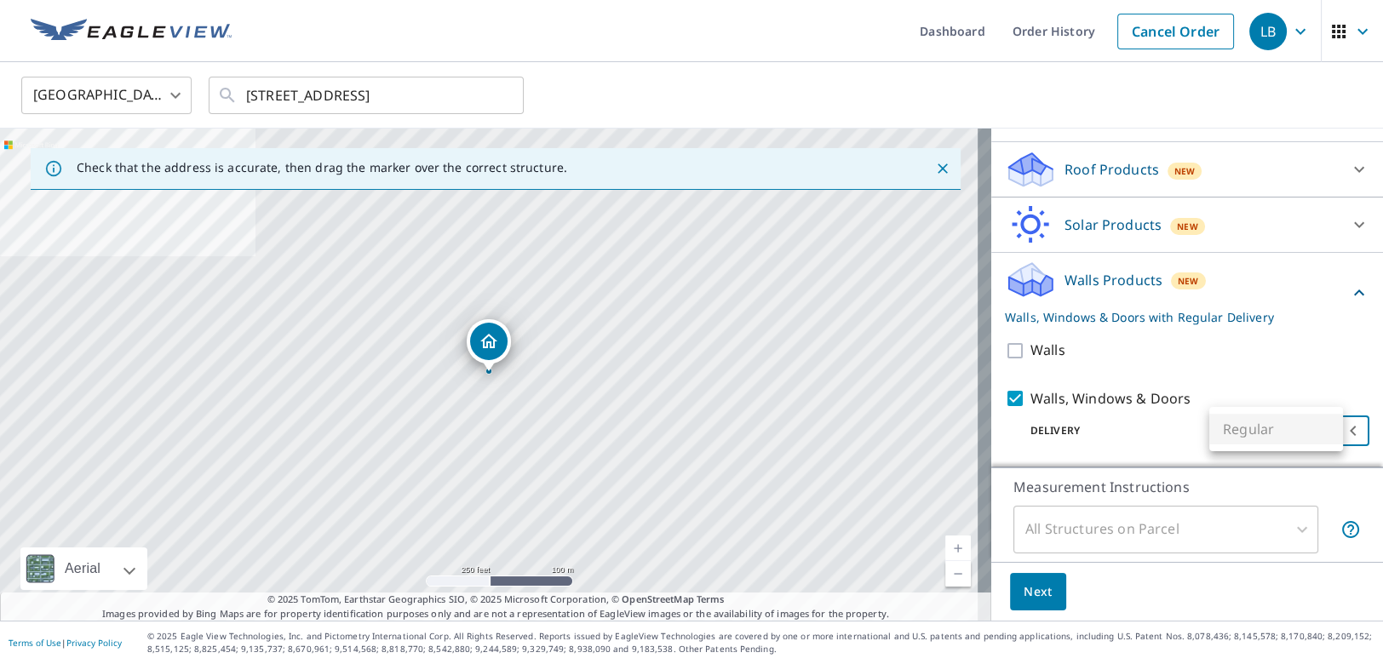
click at [1338, 426] on body "LB LB Dashboard Order History Cancel Order LB United States US ​ 1140 Arbor Rid…" at bounding box center [691, 332] width 1383 height 664
click at [1148, 427] on div at bounding box center [691, 332] width 1383 height 664
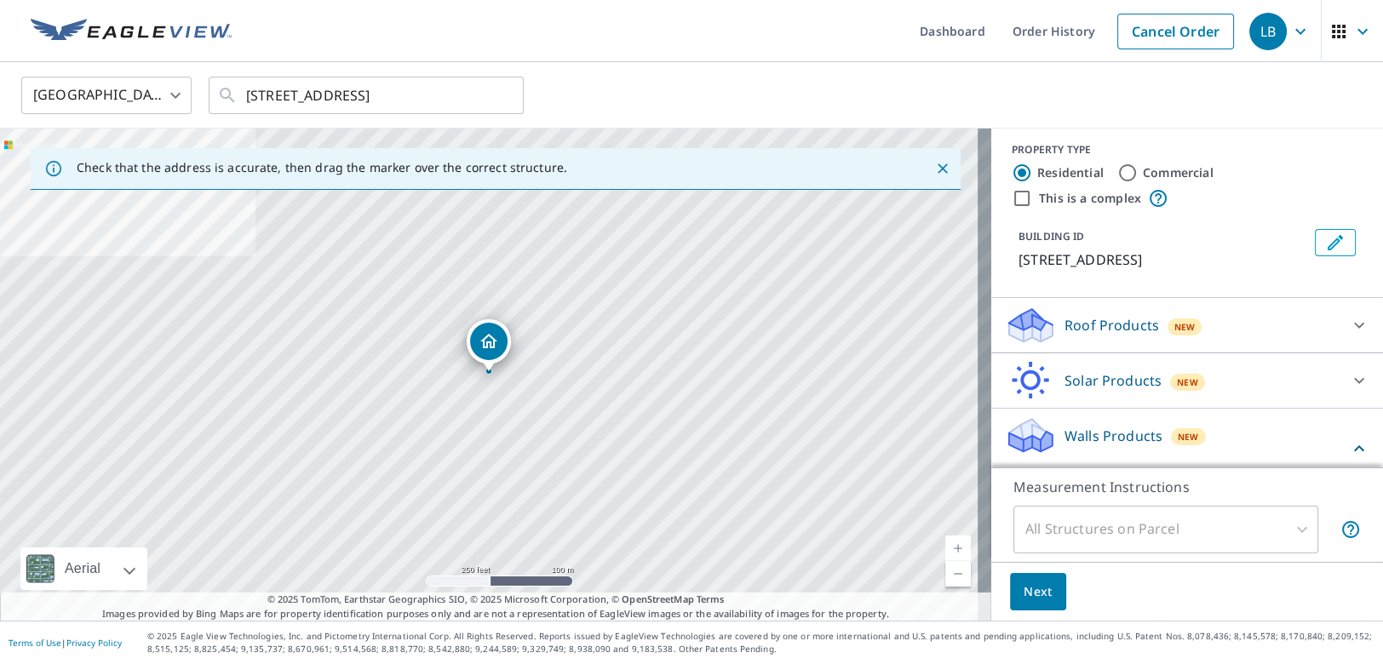
scroll to position [0, 0]
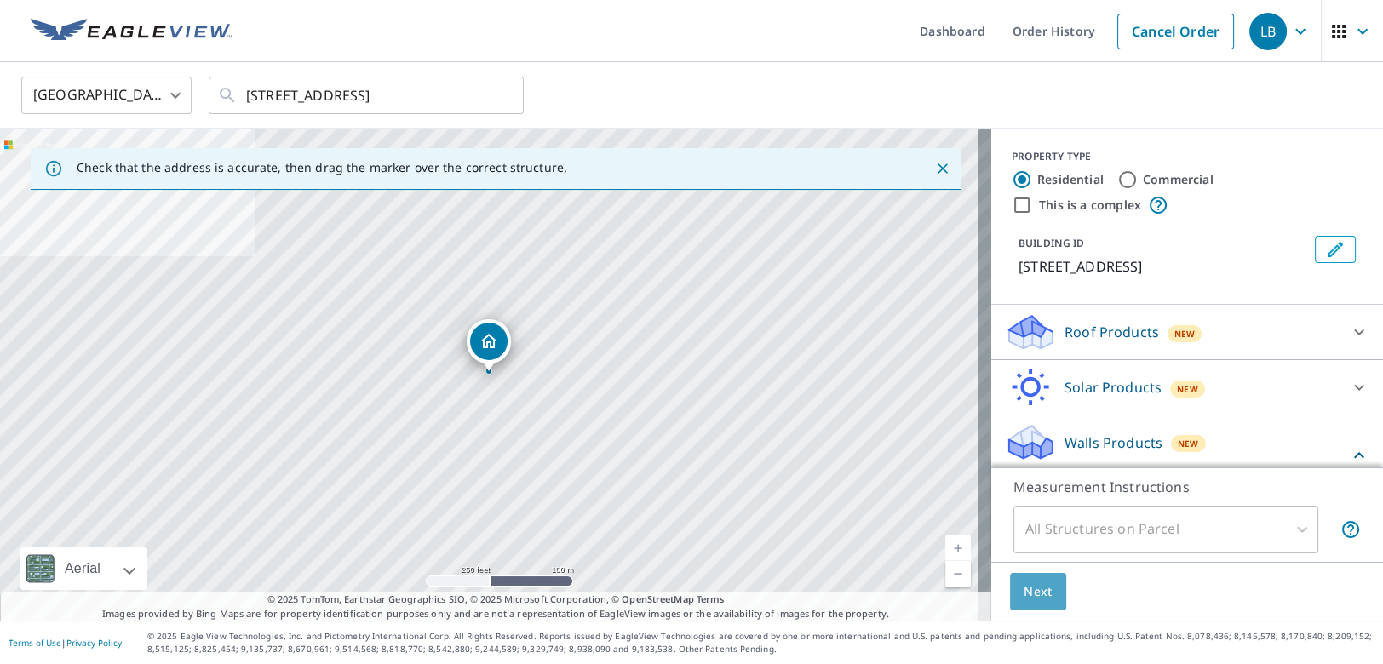
click at [1026, 588] on span "Next" at bounding box center [1037, 591] width 29 height 21
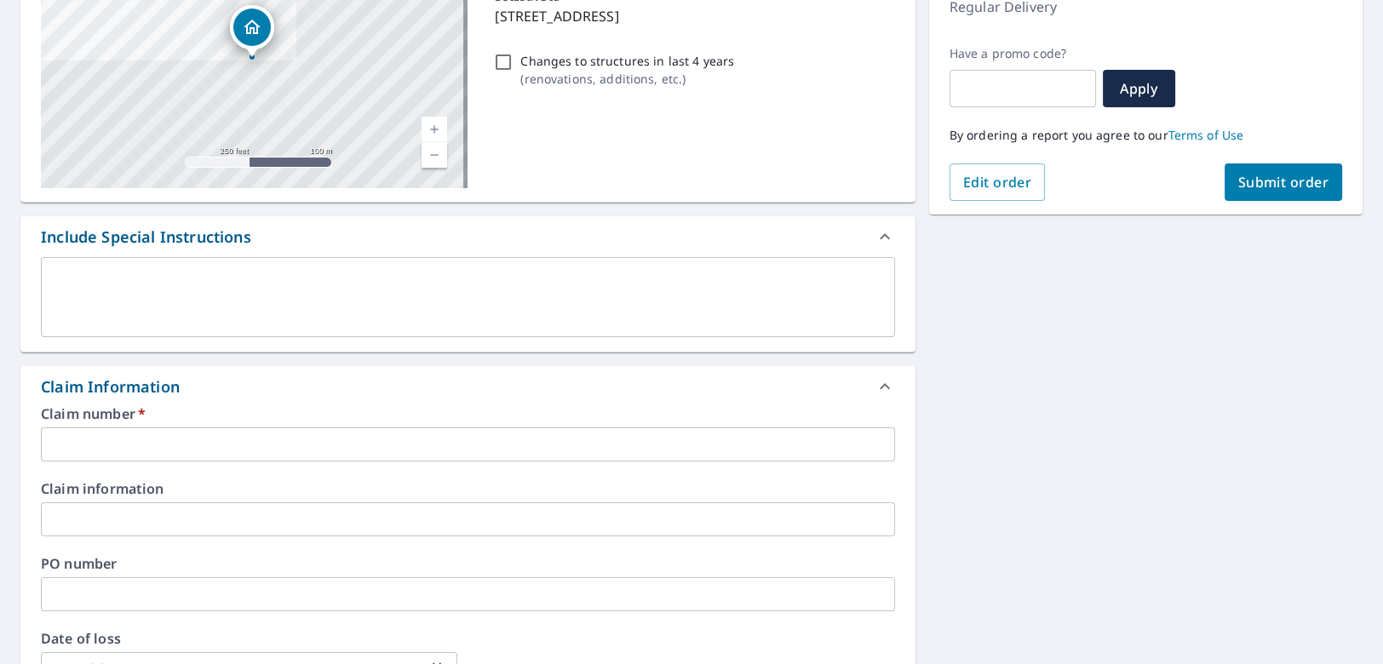
scroll to position [255, 0]
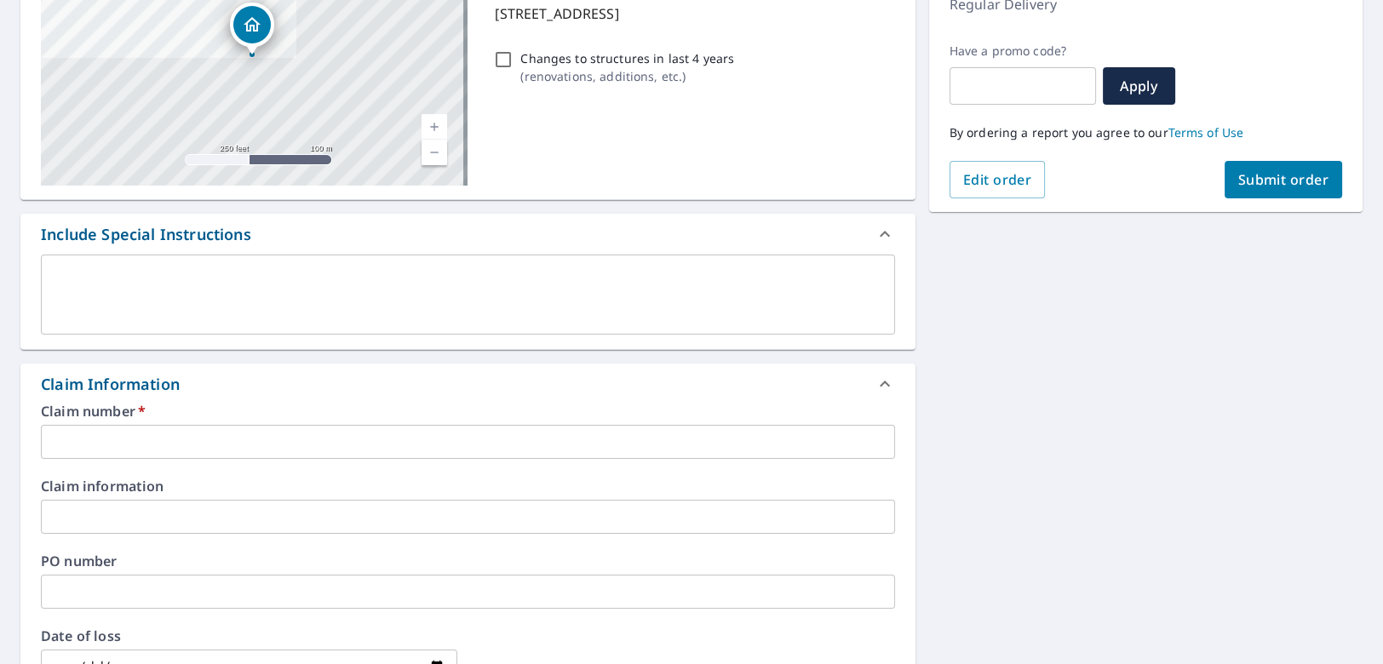
click at [592, 438] on input "text" at bounding box center [468, 442] width 854 height 34
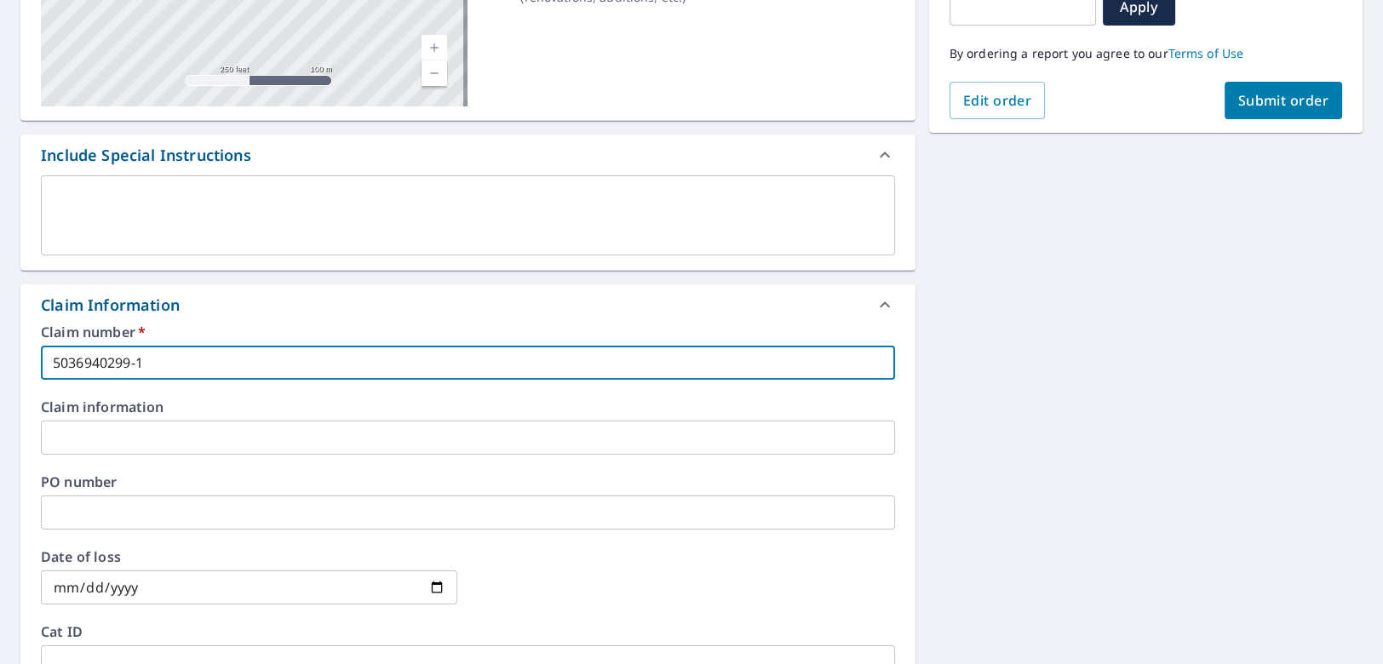
scroll to position [425, 0]
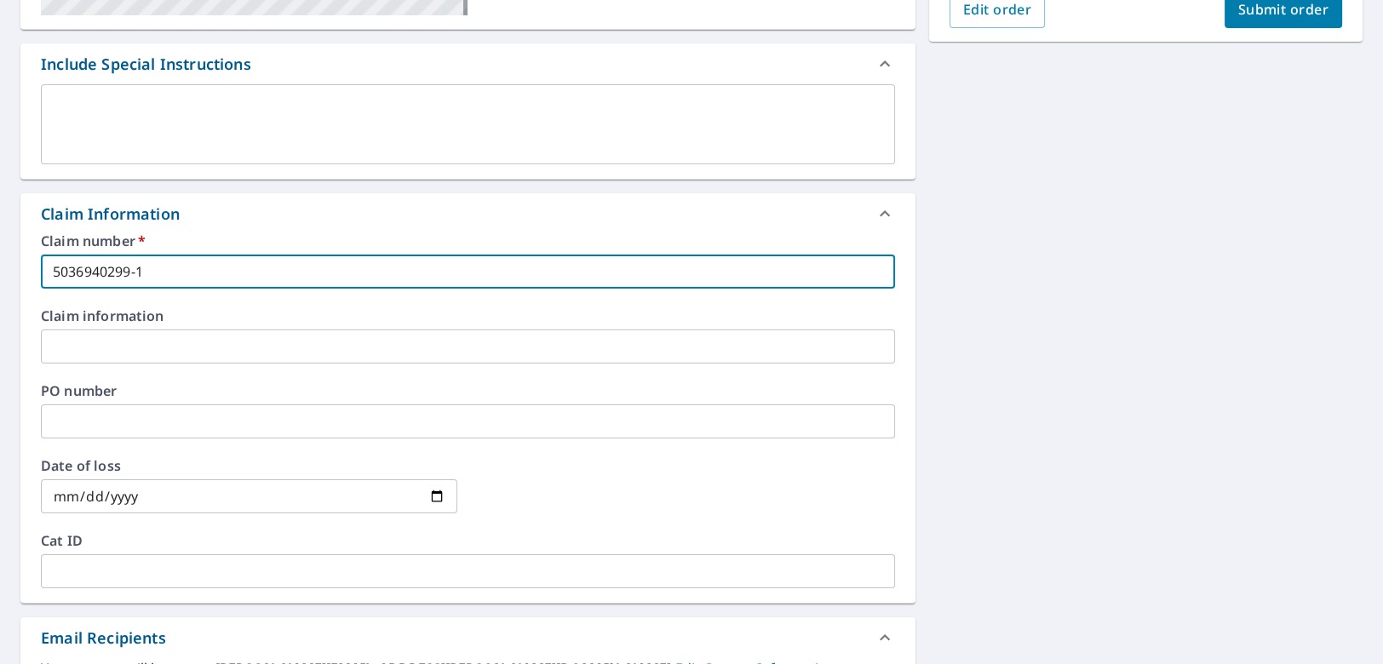
type input "5036940299-1"
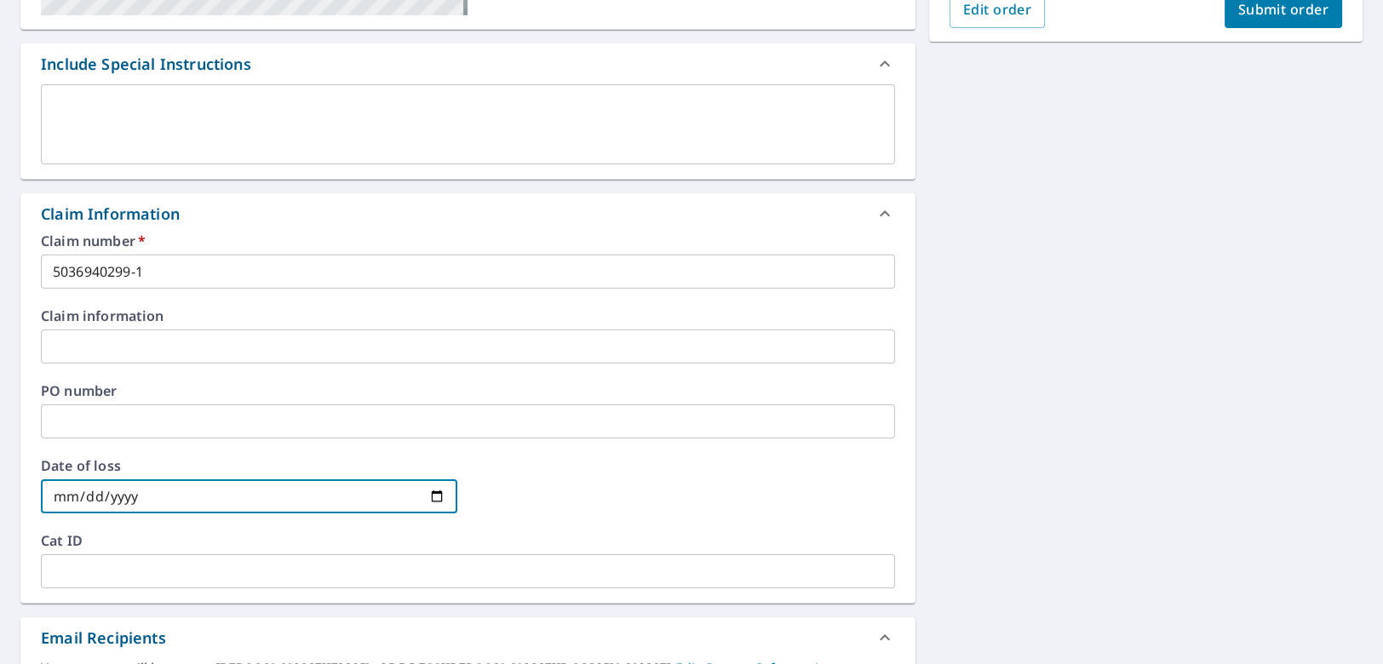
click at [432, 496] on input "date" at bounding box center [249, 496] width 416 height 34
click at [83, 495] on input "date" at bounding box center [249, 496] width 416 height 34
type input "2025-05-26"
click at [191, 522] on div "Date of loss 2025-05-26 ​" at bounding box center [468, 496] width 854 height 75
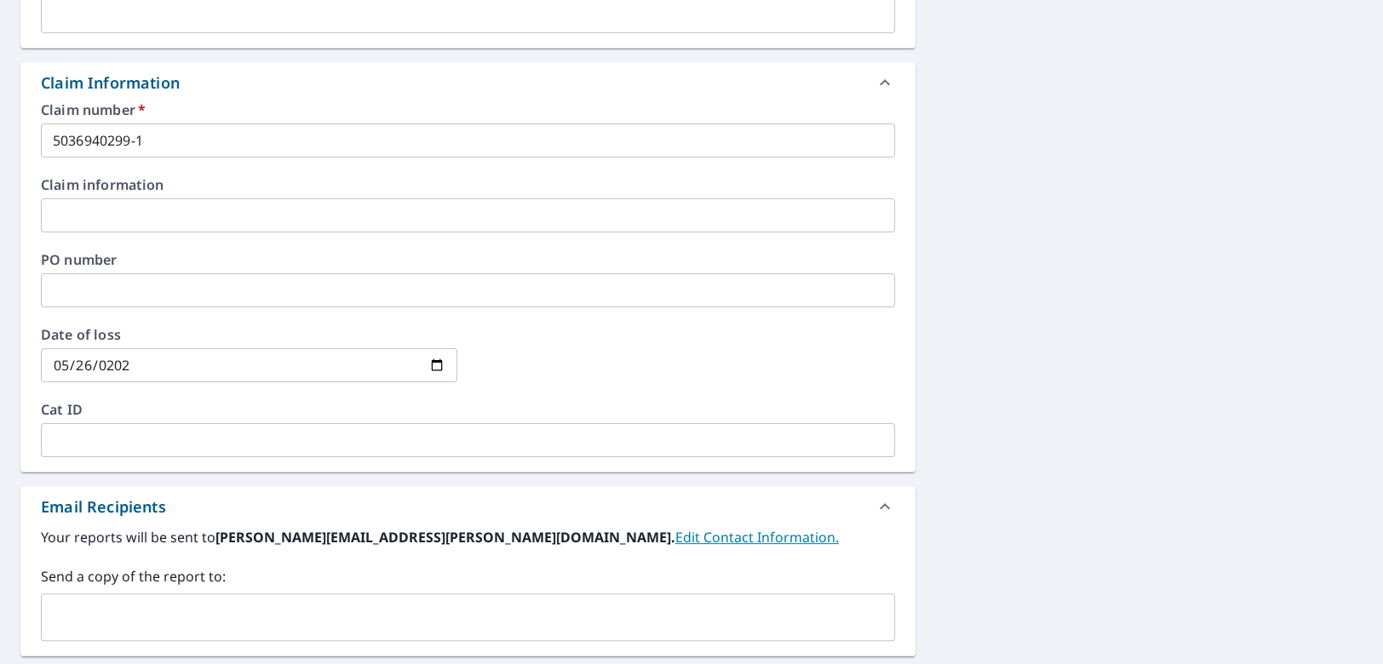
scroll to position [188, 0]
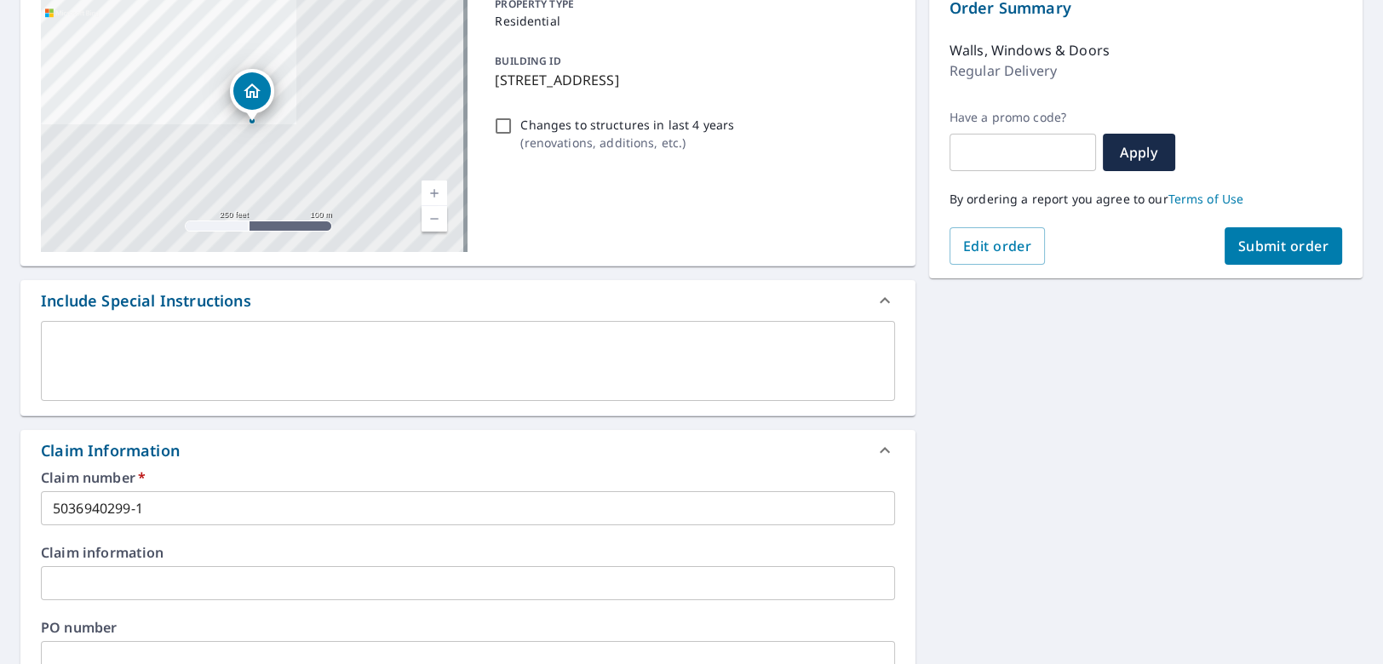
click at [1266, 246] on span "Submit order" at bounding box center [1283, 246] width 91 height 19
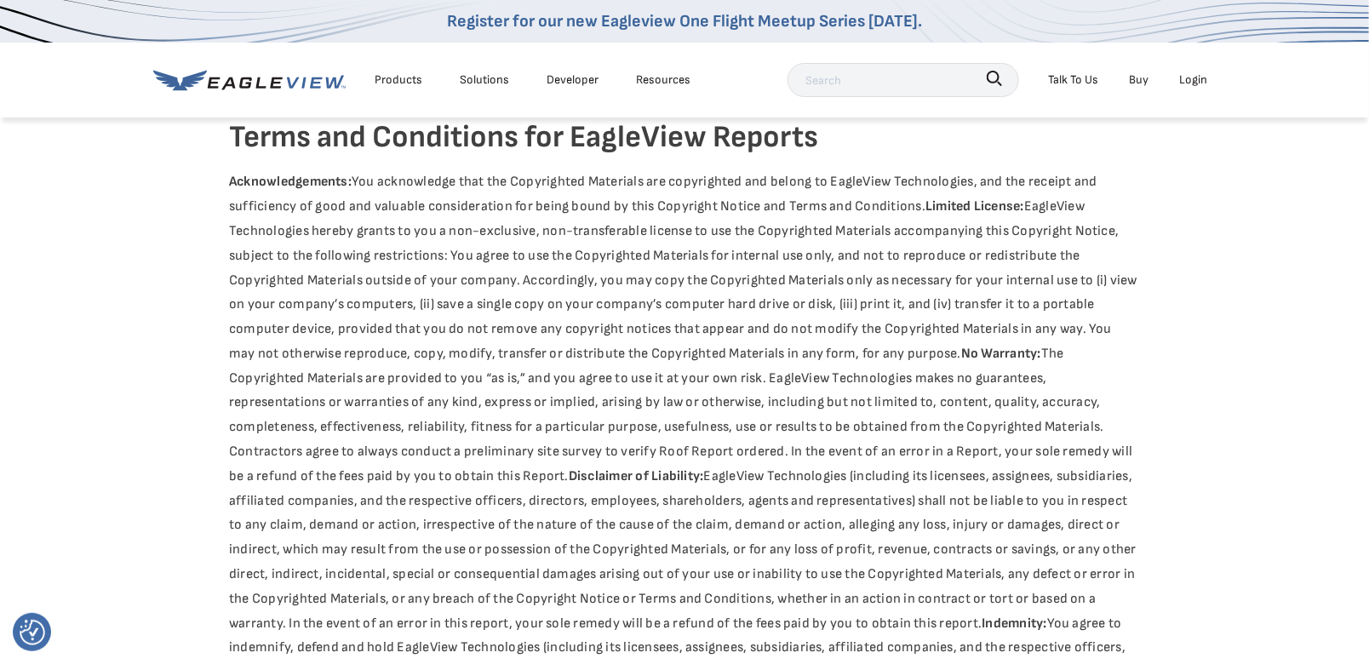
scroll to position [1276, 0]
